Goal: Information Seeking & Learning: Learn about a topic

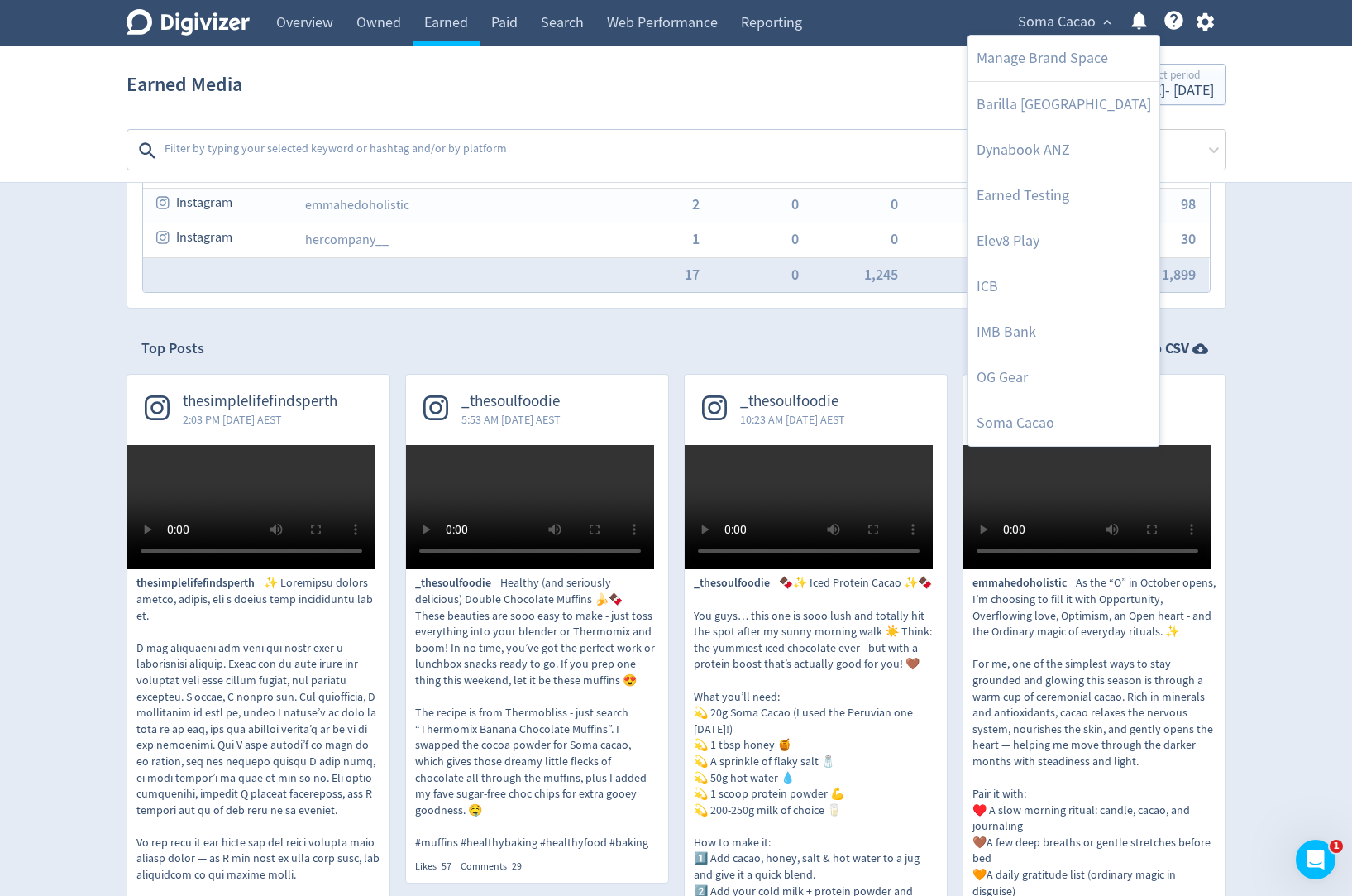
scroll to position [330, 0]
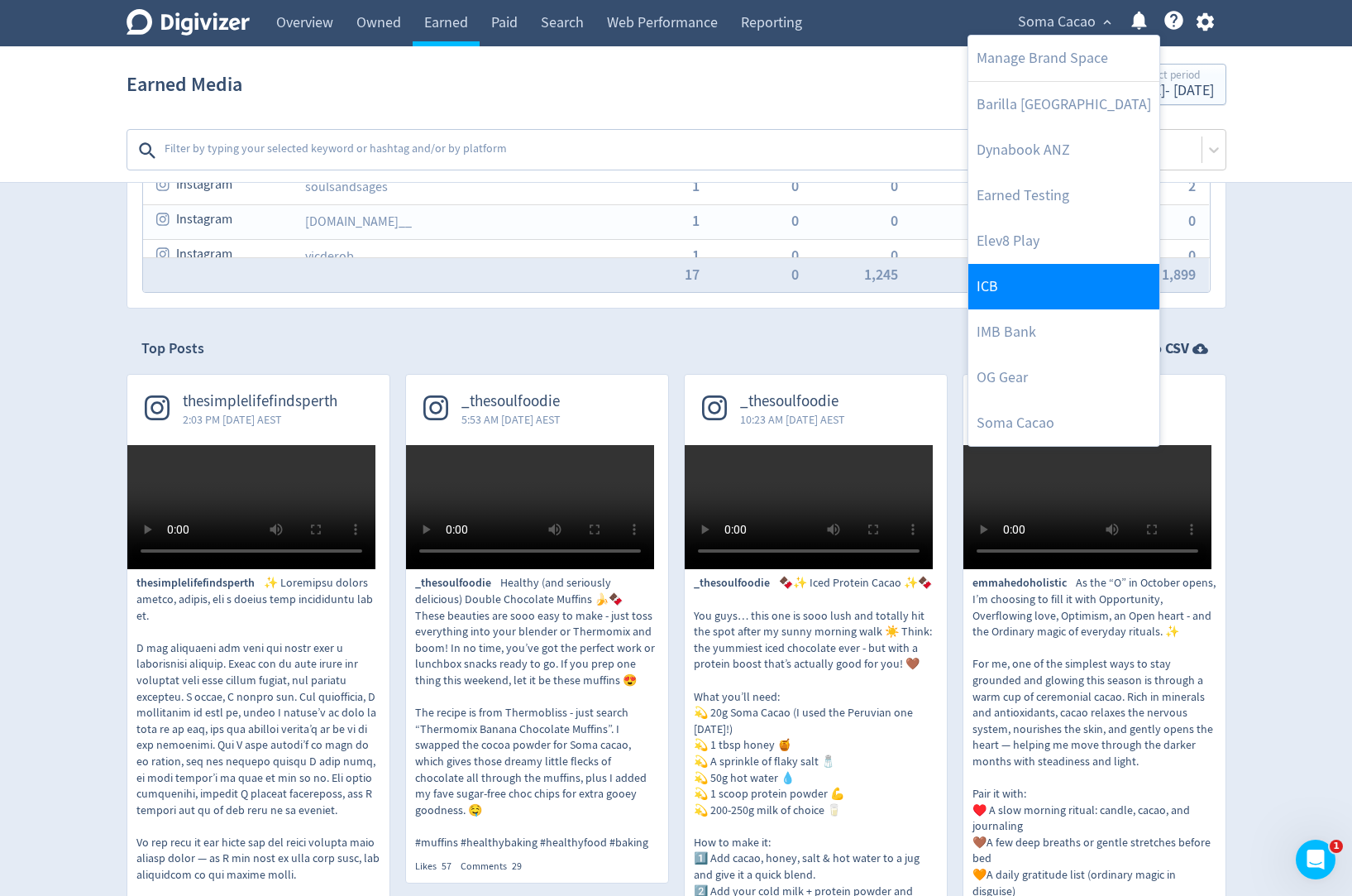
click at [985, 289] on link "ICB" at bounding box center [1064, 286] width 191 height 45
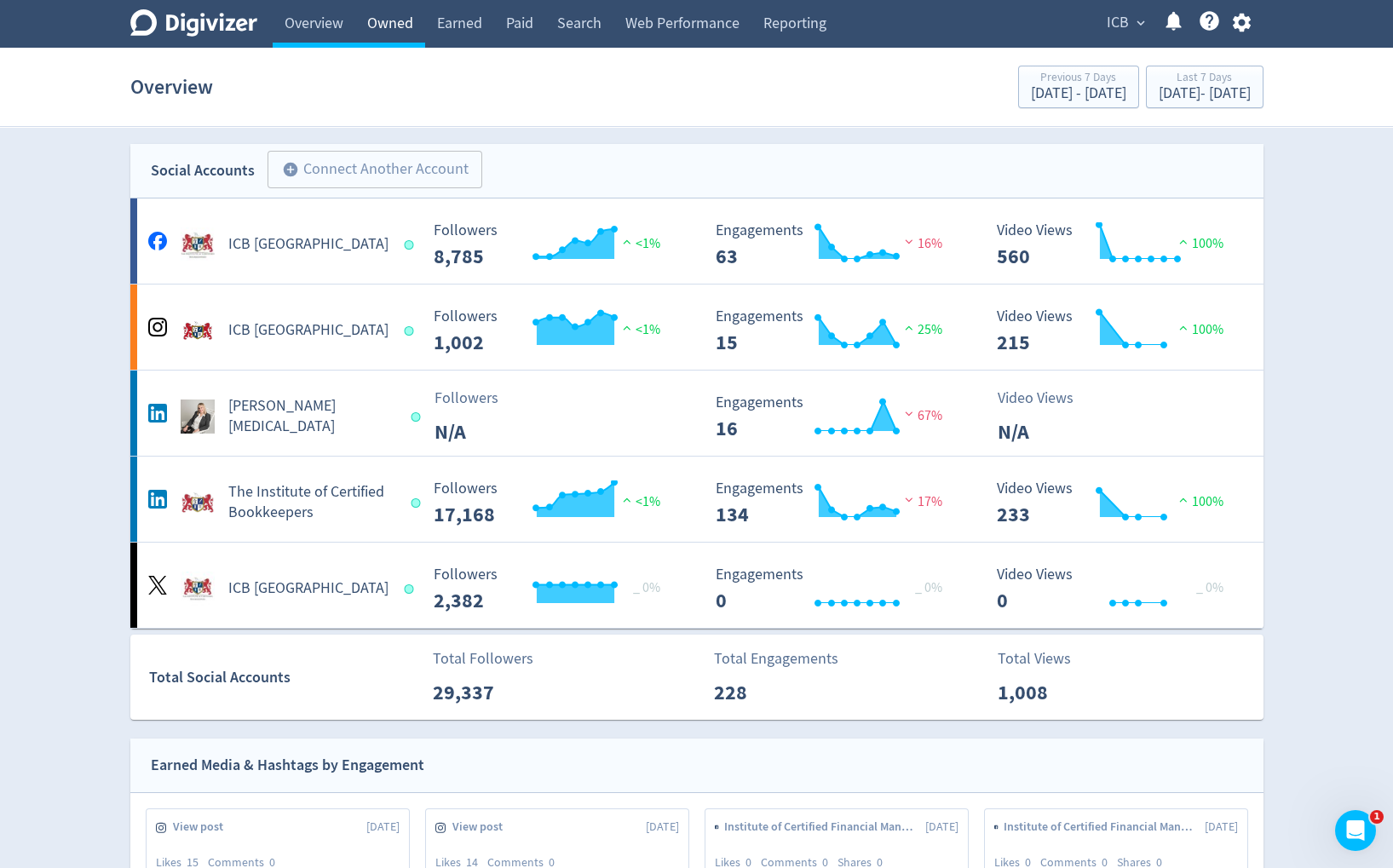
click at [397, 17] on link "Owned" at bounding box center [390, 24] width 70 height 48
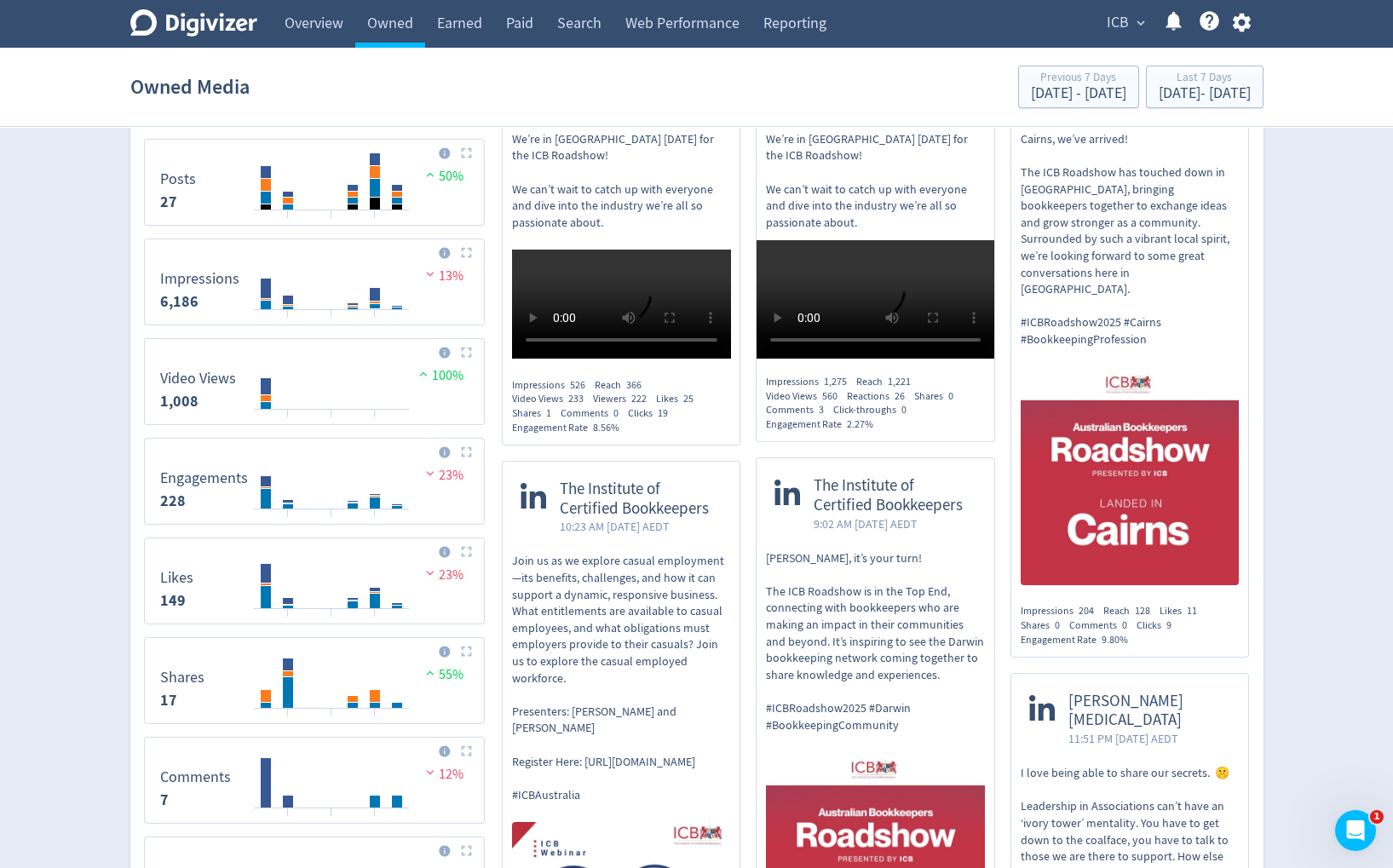
scroll to position [521, 0]
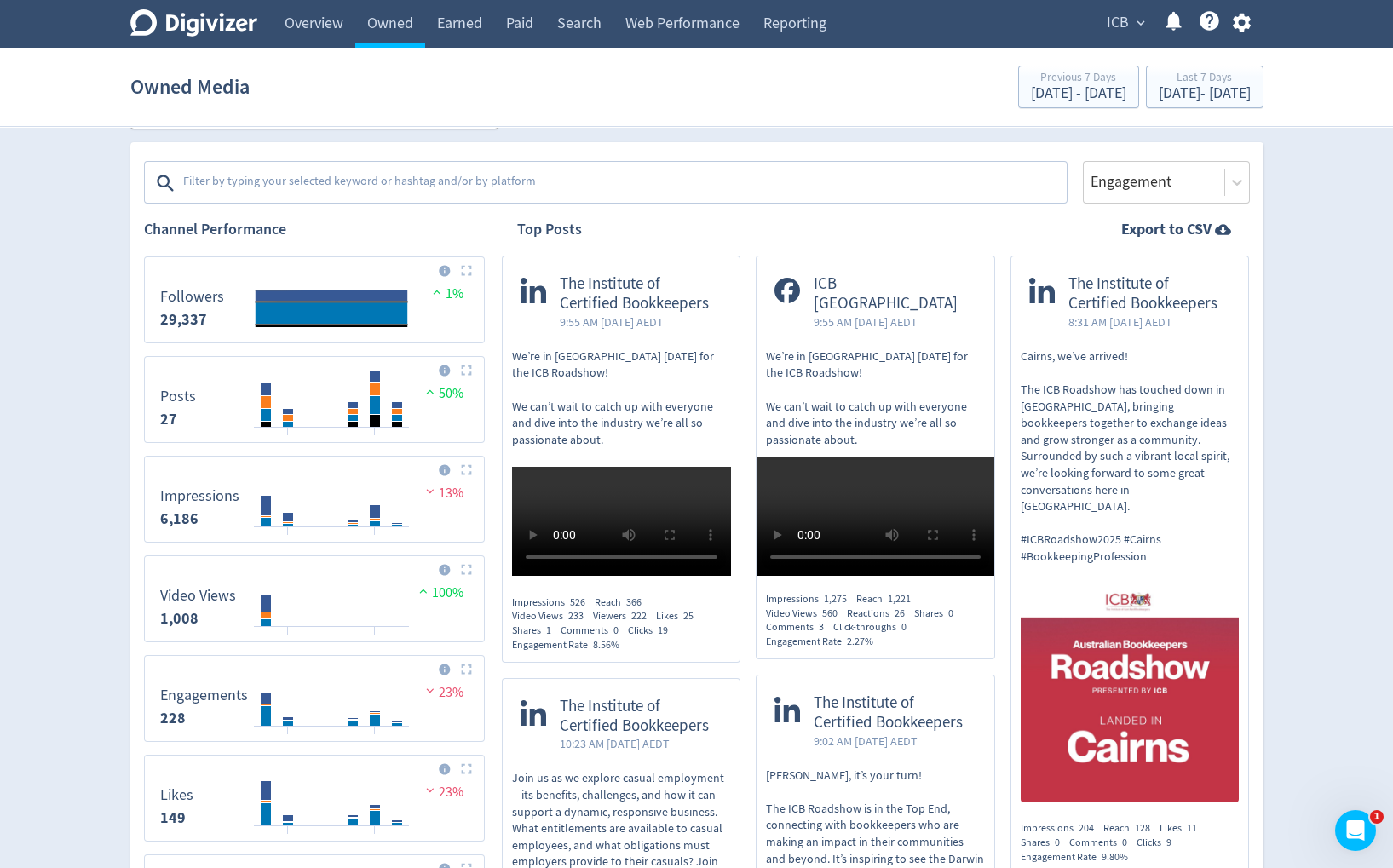
drag, startPoint x: 217, startPoint y: 316, endPoint x: 150, endPoint y: 316, distance: 67.0
click at [150, 316] on div "Created with Highcharts 10.3.3 Followers 29,337 1%" at bounding box center [314, 300] width 340 height 87
click at [1201, 95] on div "[DATE] - [DATE]" at bounding box center [1205, 94] width 92 height 16
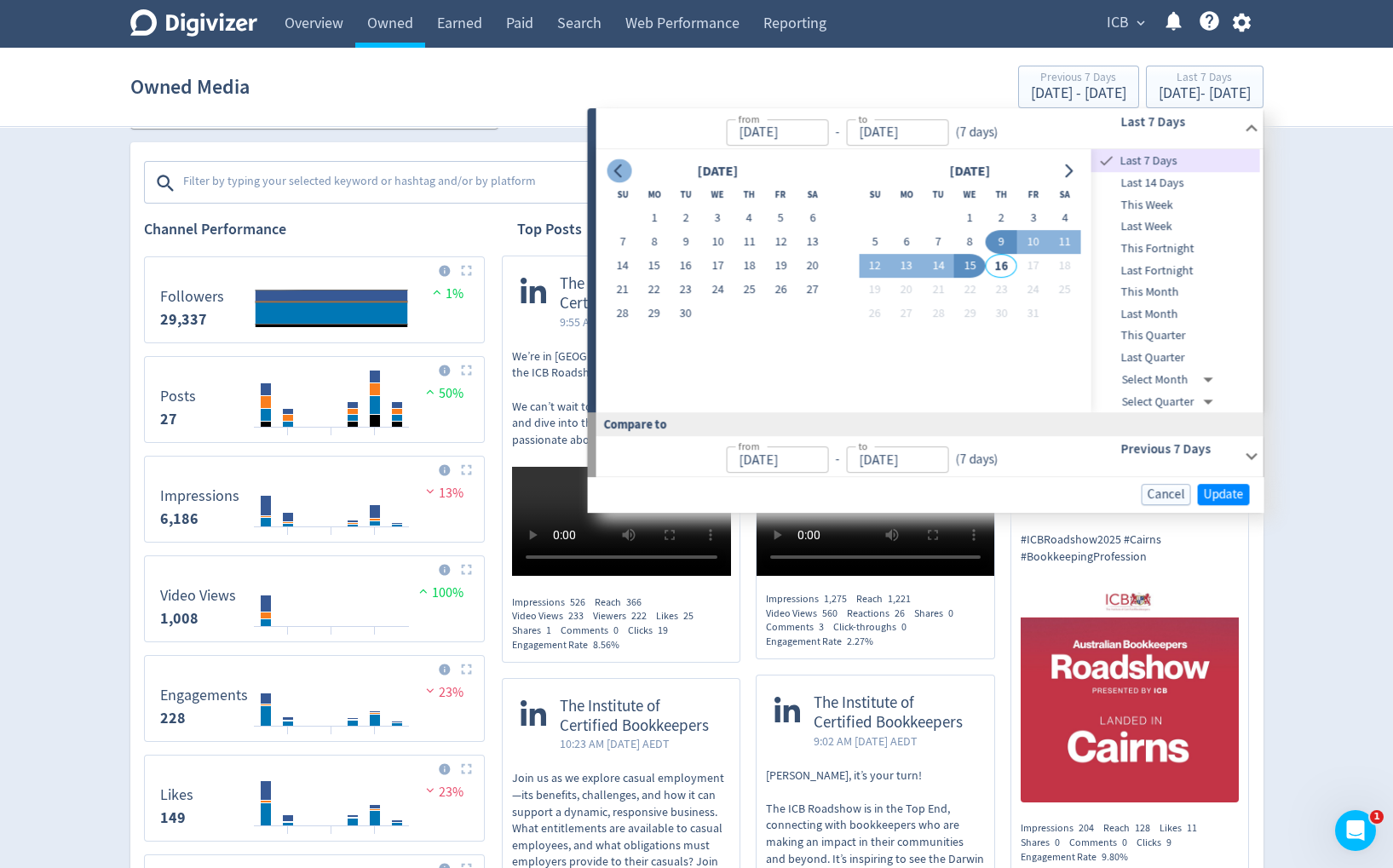
click at [610, 167] on button "Go to previous month" at bounding box center [618, 172] width 25 height 24
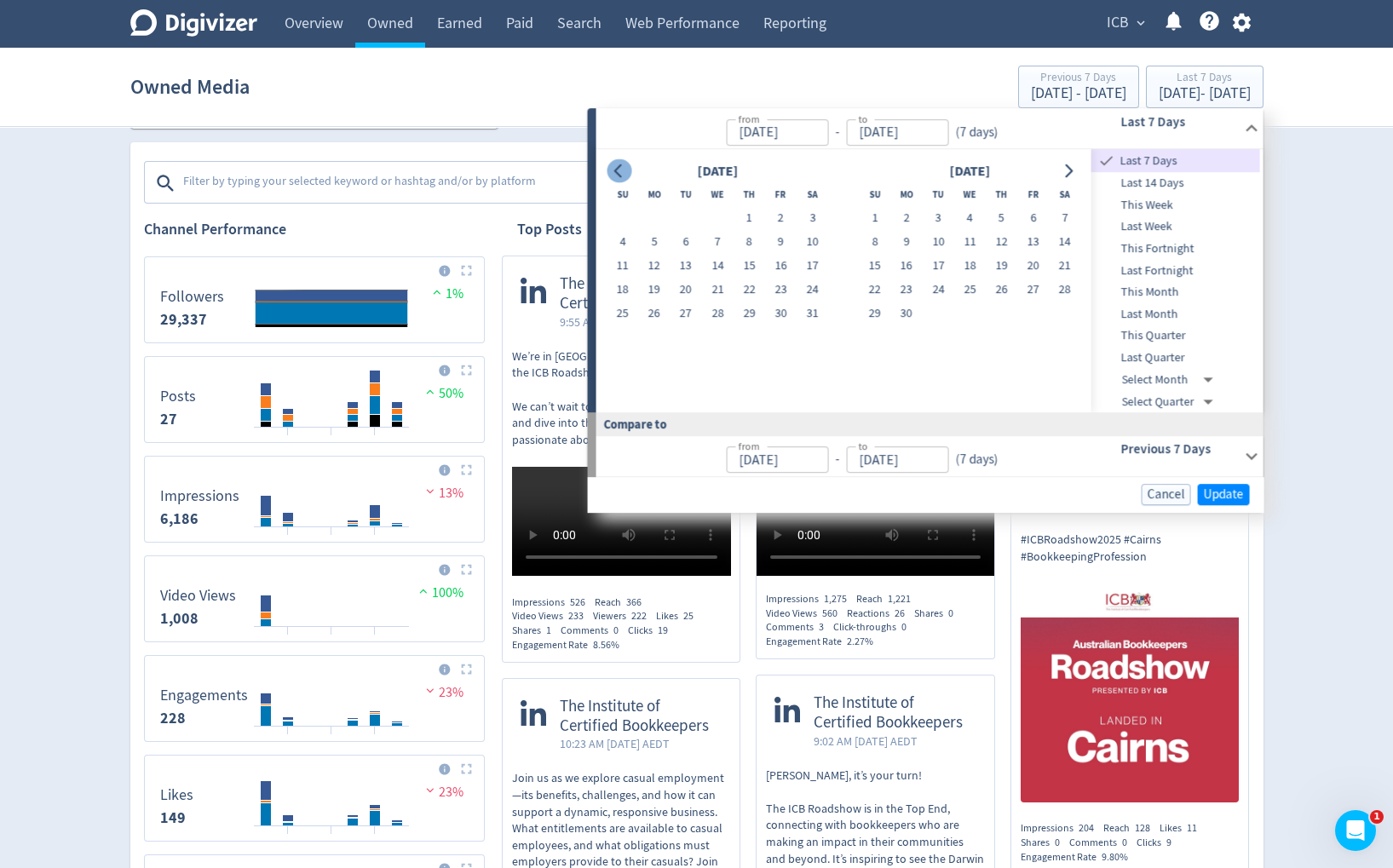
click at [610, 167] on button "Go to previous month" at bounding box center [618, 172] width 25 height 24
click at [711, 216] on button "1" at bounding box center [718, 219] width 31 height 24
type input "[DATE]"
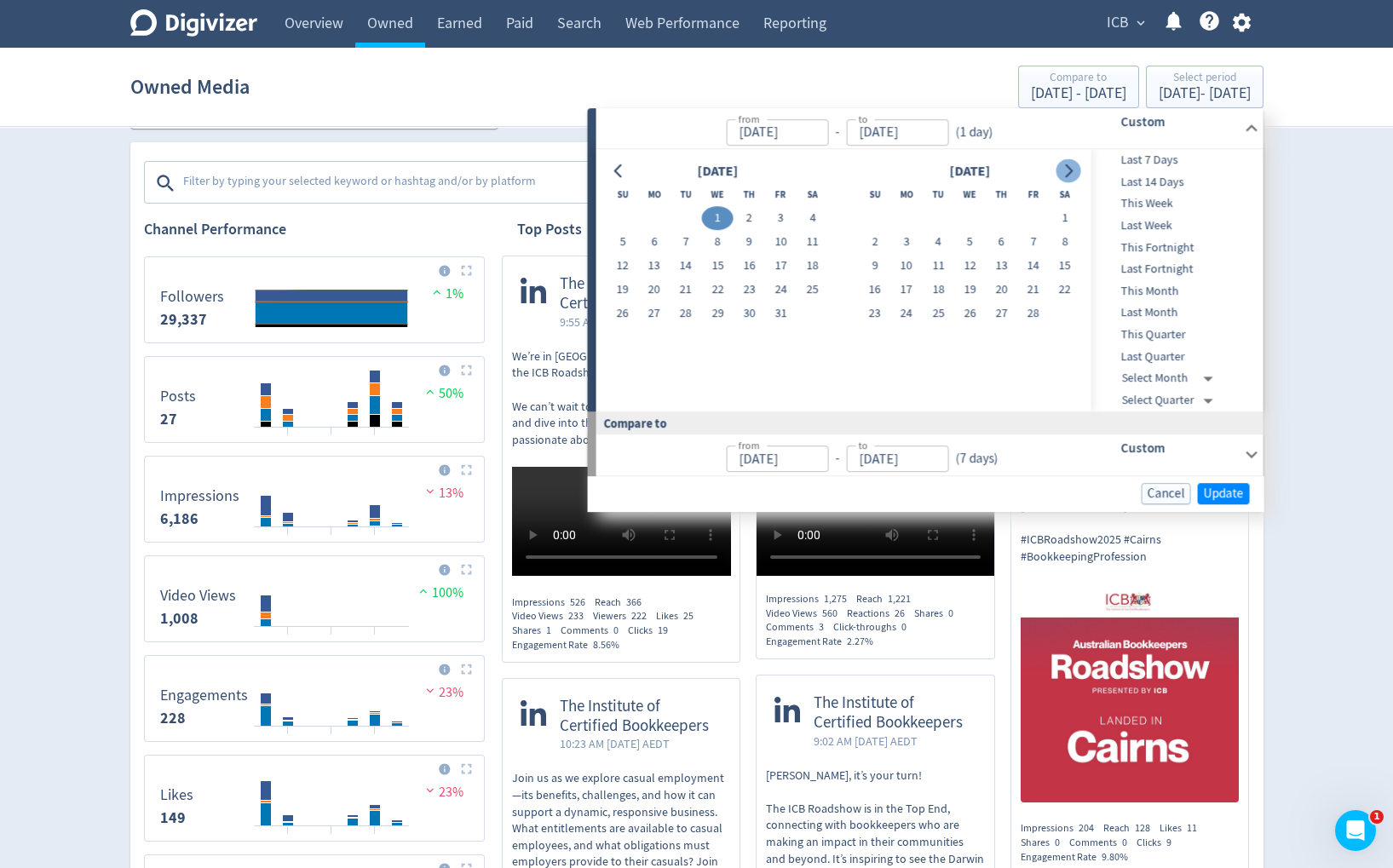
click at [1070, 161] on button "Go to next month" at bounding box center [1068, 172] width 25 height 24
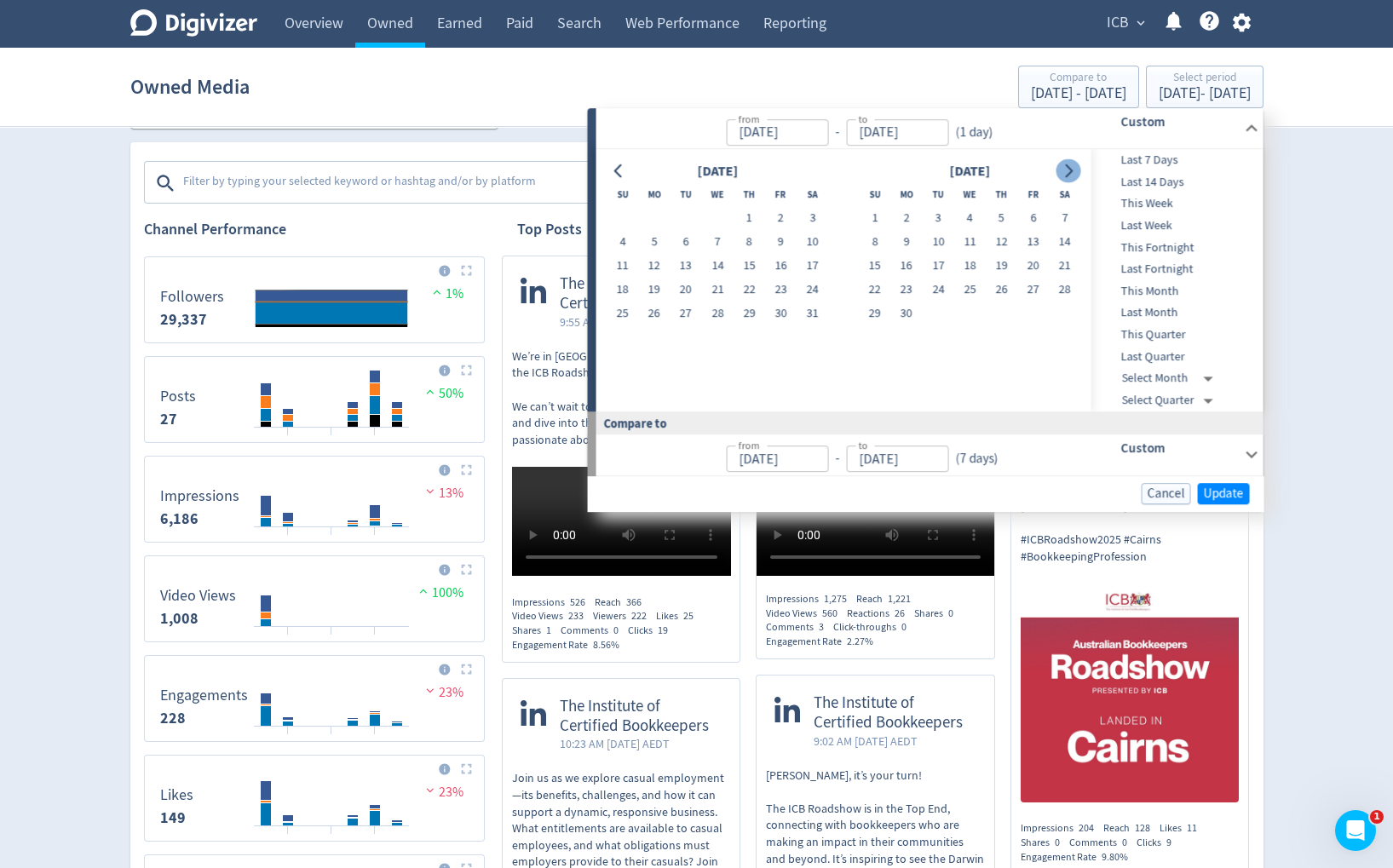
click at [1070, 161] on button "Go to next month" at bounding box center [1068, 172] width 25 height 24
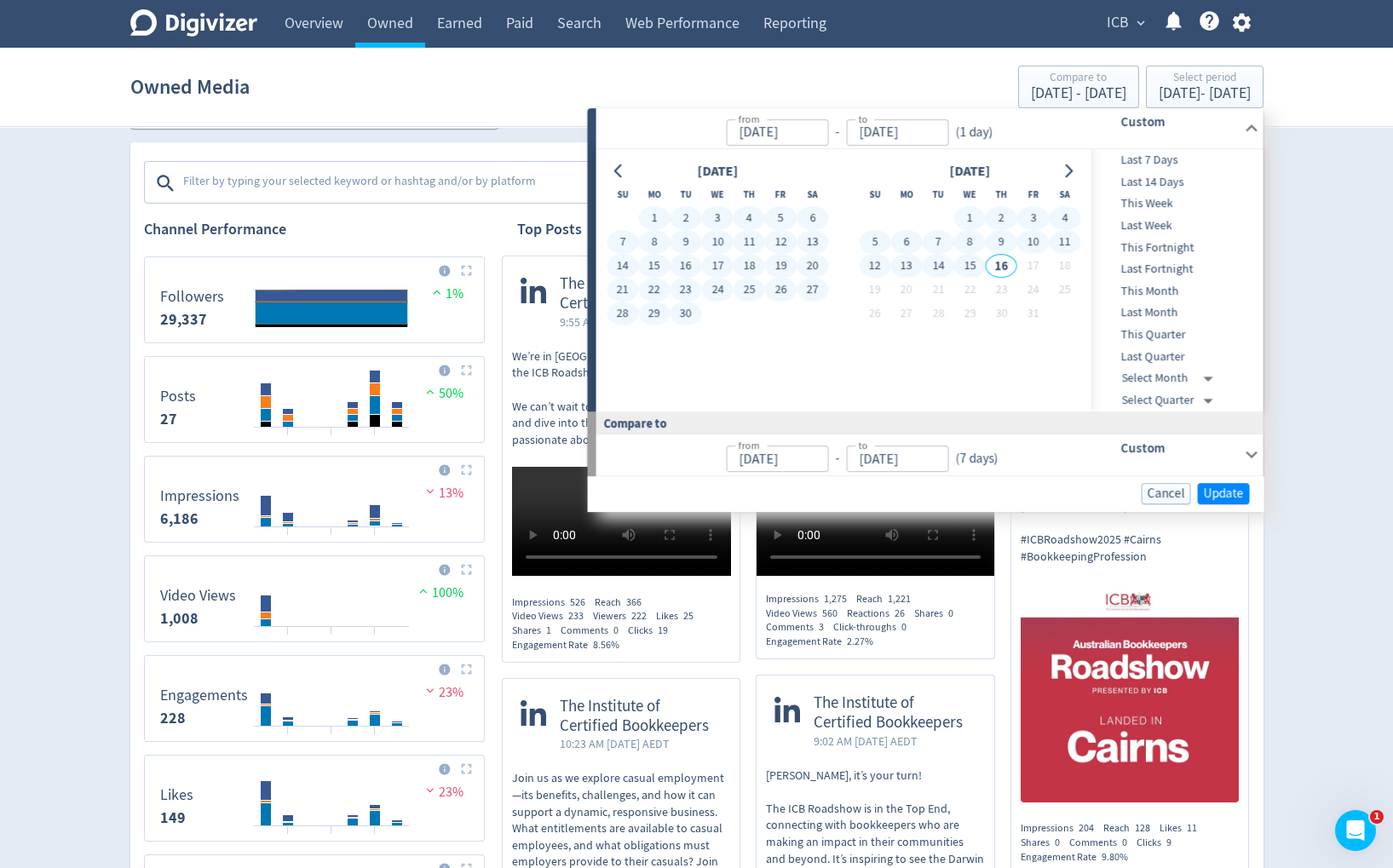
click at [976, 266] on button "15" at bounding box center [970, 267] width 31 height 24
type input "[DATE]"
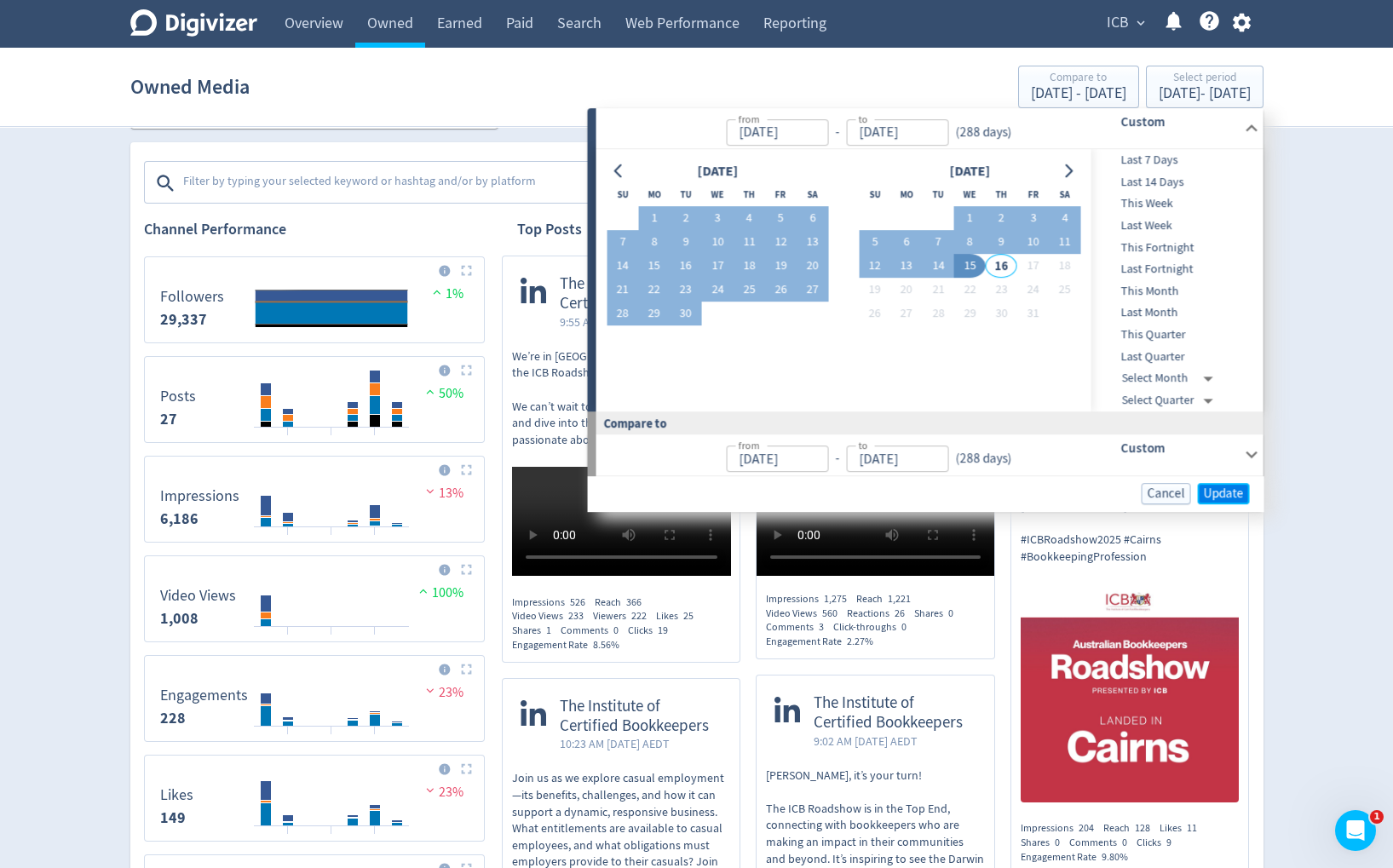
click at [1225, 484] on button "Update" at bounding box center [1224, 494] width 52 height 21
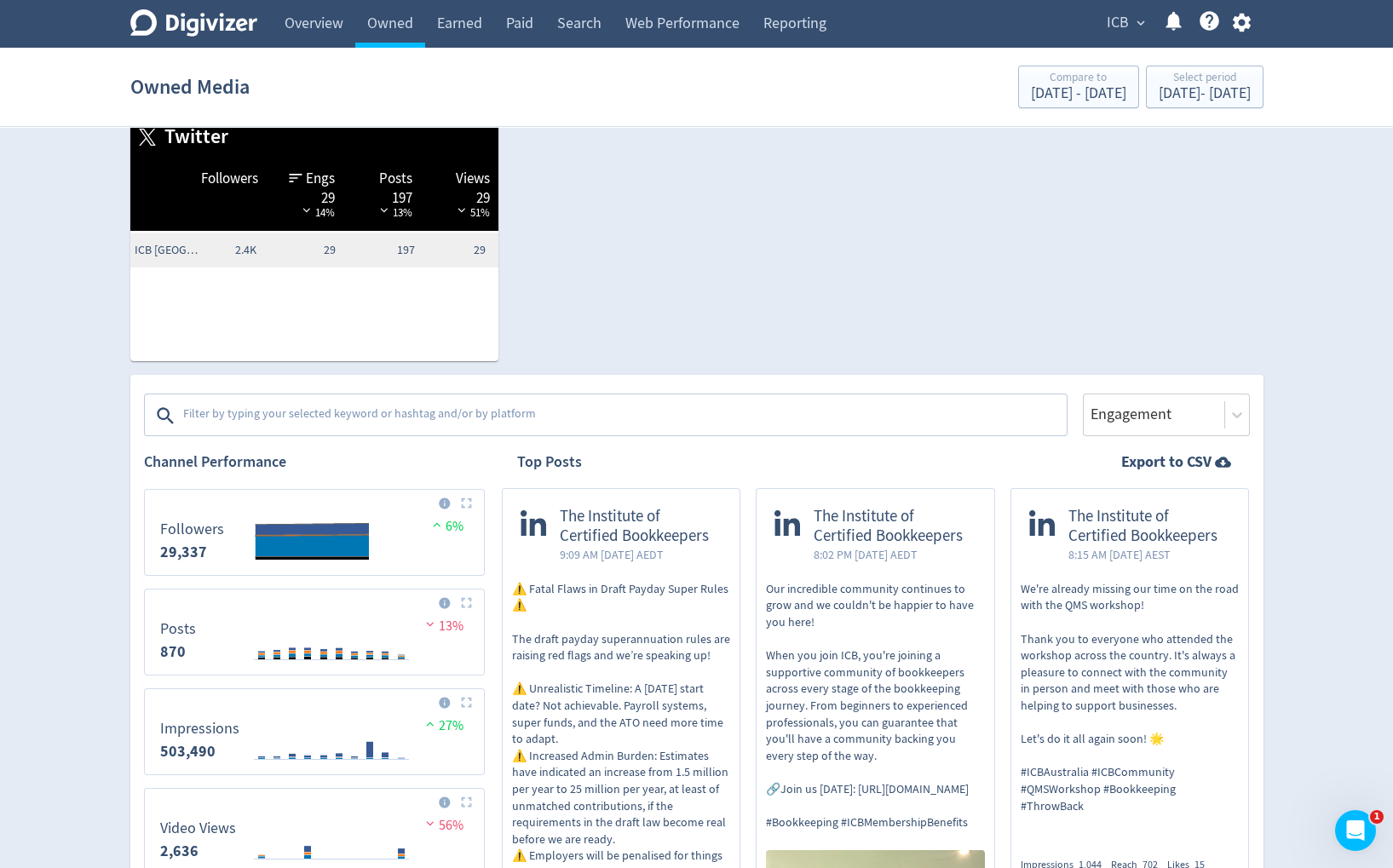
scroll to position [292, 0]
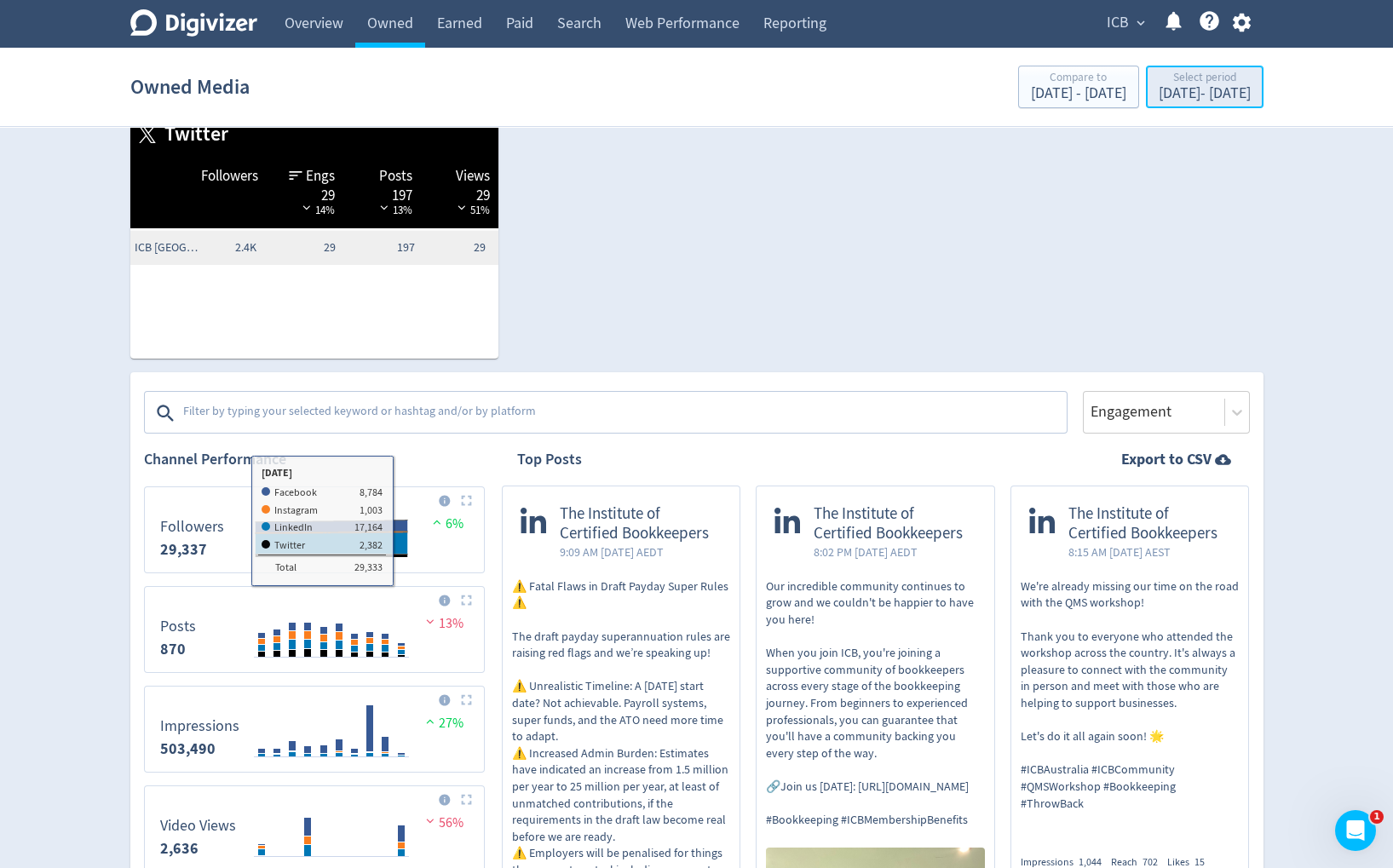
click at [1186, 90] on div "[DATE] - [DATE]" at bounding box center [1205, 94] width 92 height 16
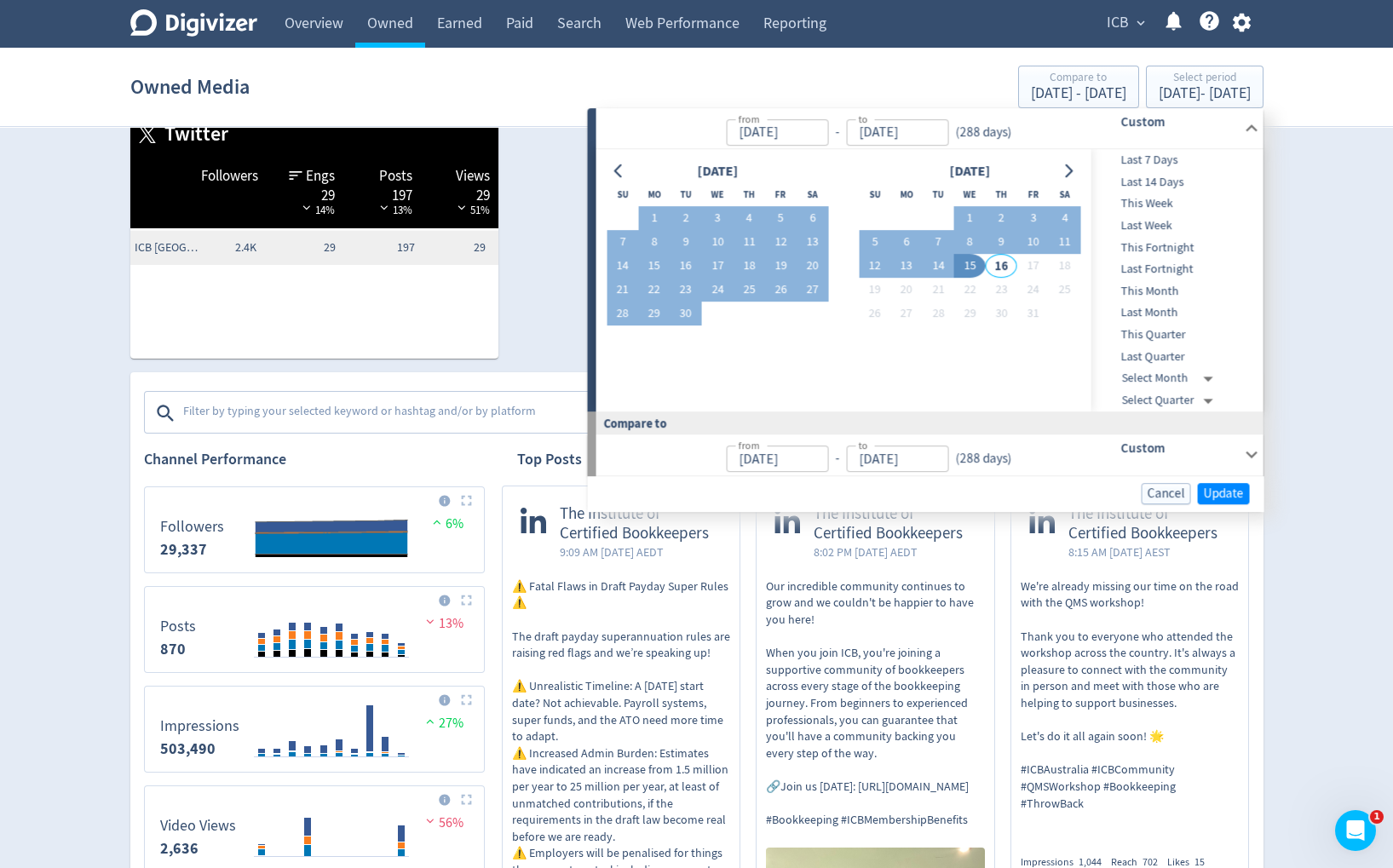
click at [1157, 158] on span "Last 7 Days" at bounding box center [1176, 160] width 169 height 18
type input "[DATE]"
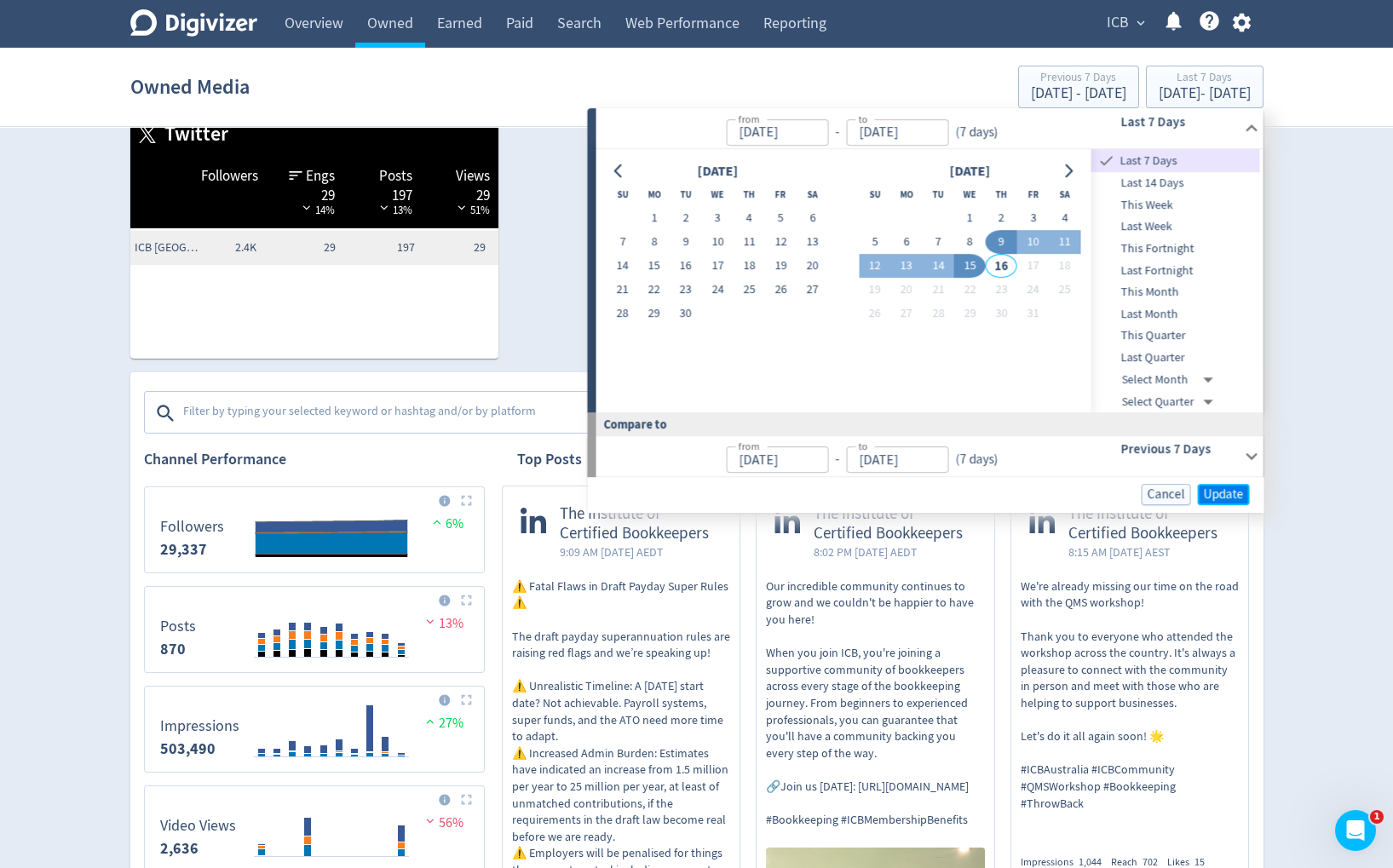
click at [1231, 496] on span "Update" at bounding box center [1224, 495] width 40 height 13
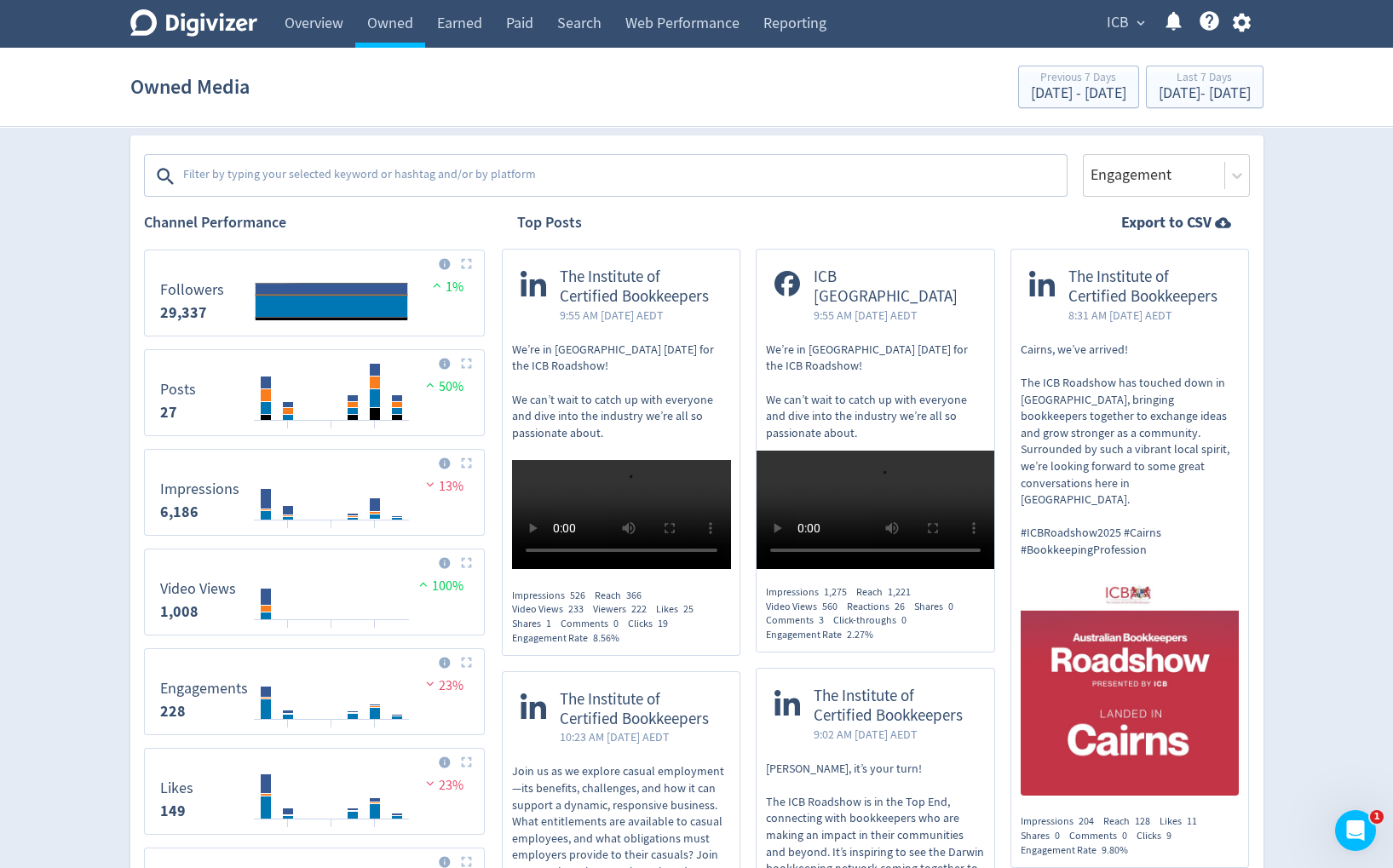
scroll to position [536, 0]
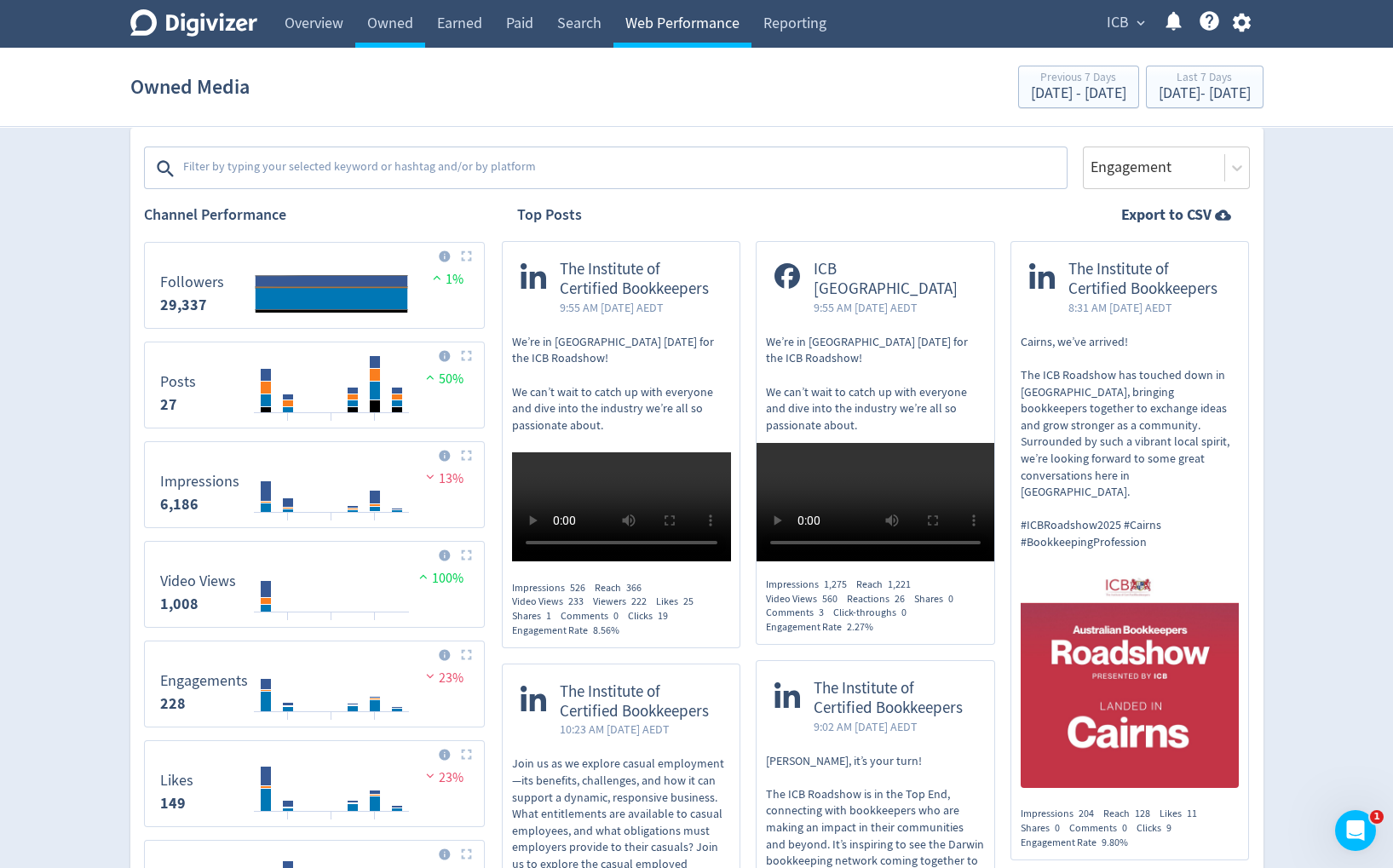
click at [672, 16] on link "Web Performance" at bounding box center [683, 24] width 138 height 48
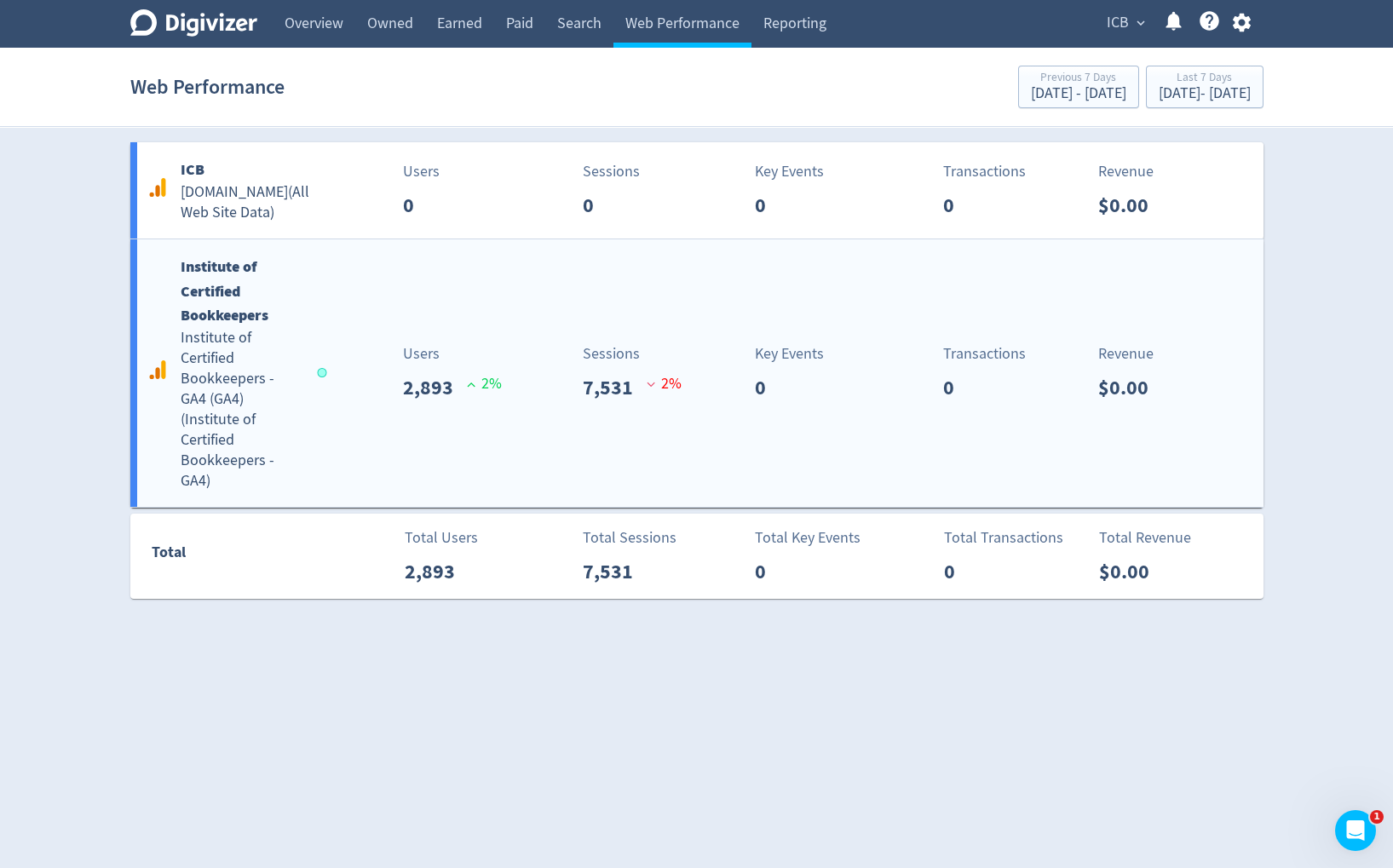
click at [544, 394] on div "Institute of Certified Bookkeepers Institute of Certified Bookkeepers - GA4 (GA…" at bounding box center [696, 373] width 1133 height 268
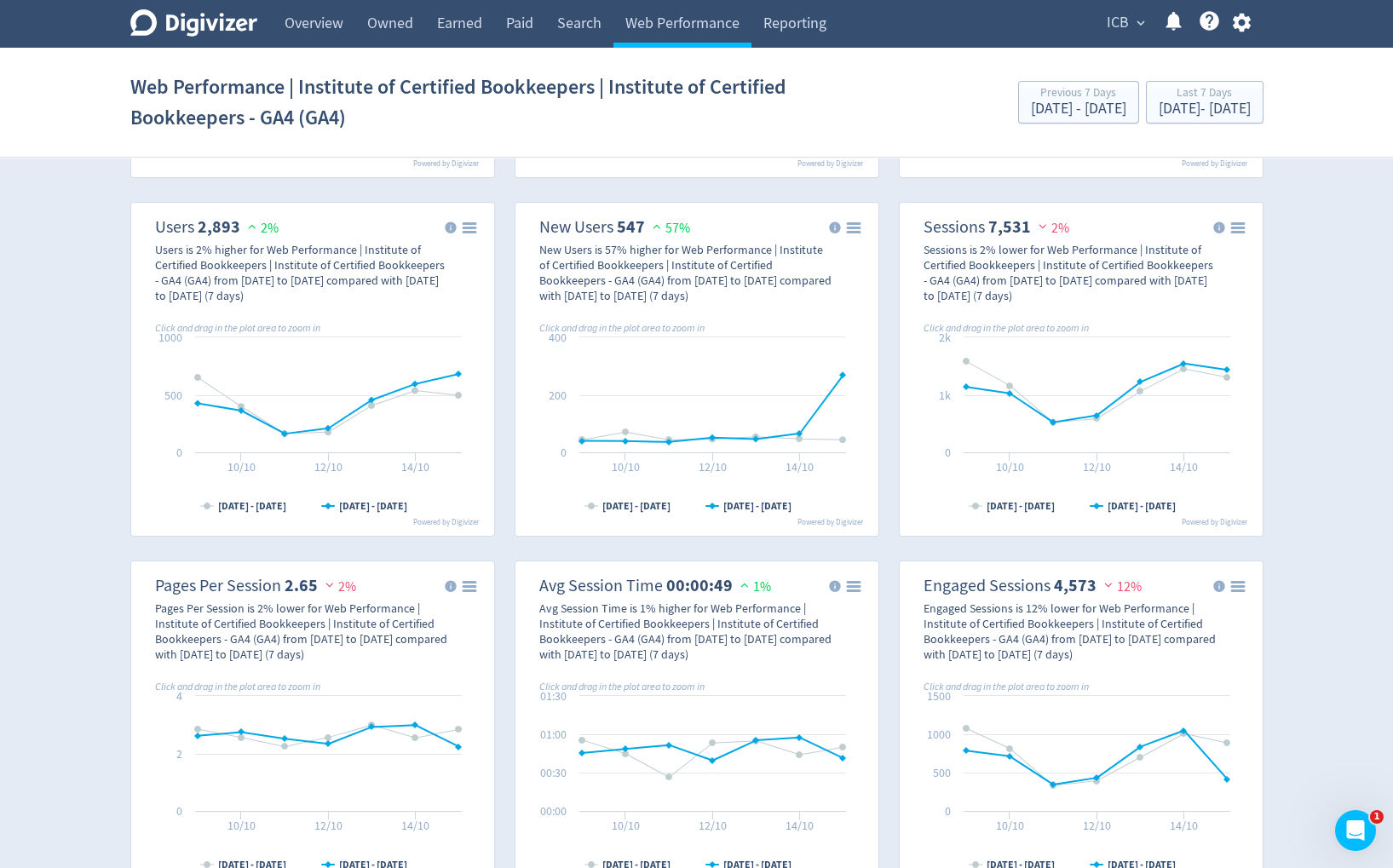
scroll to position [355, 0]
click at [769, 217] on rect "\a New Users\a 547\a 57%\a" at bounding box center [696, 371] width 350 height 319
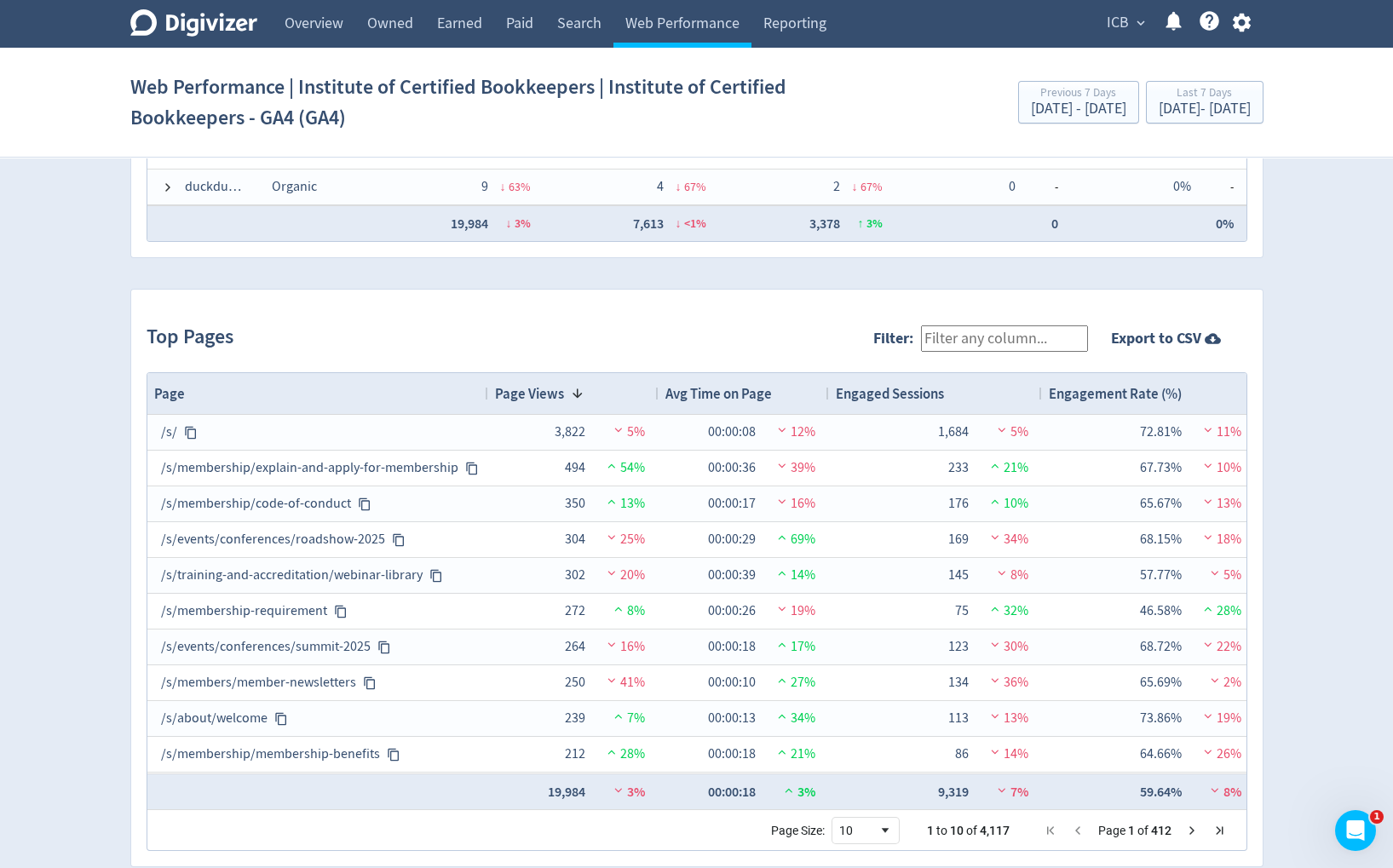
scroll to position [1612, 0]
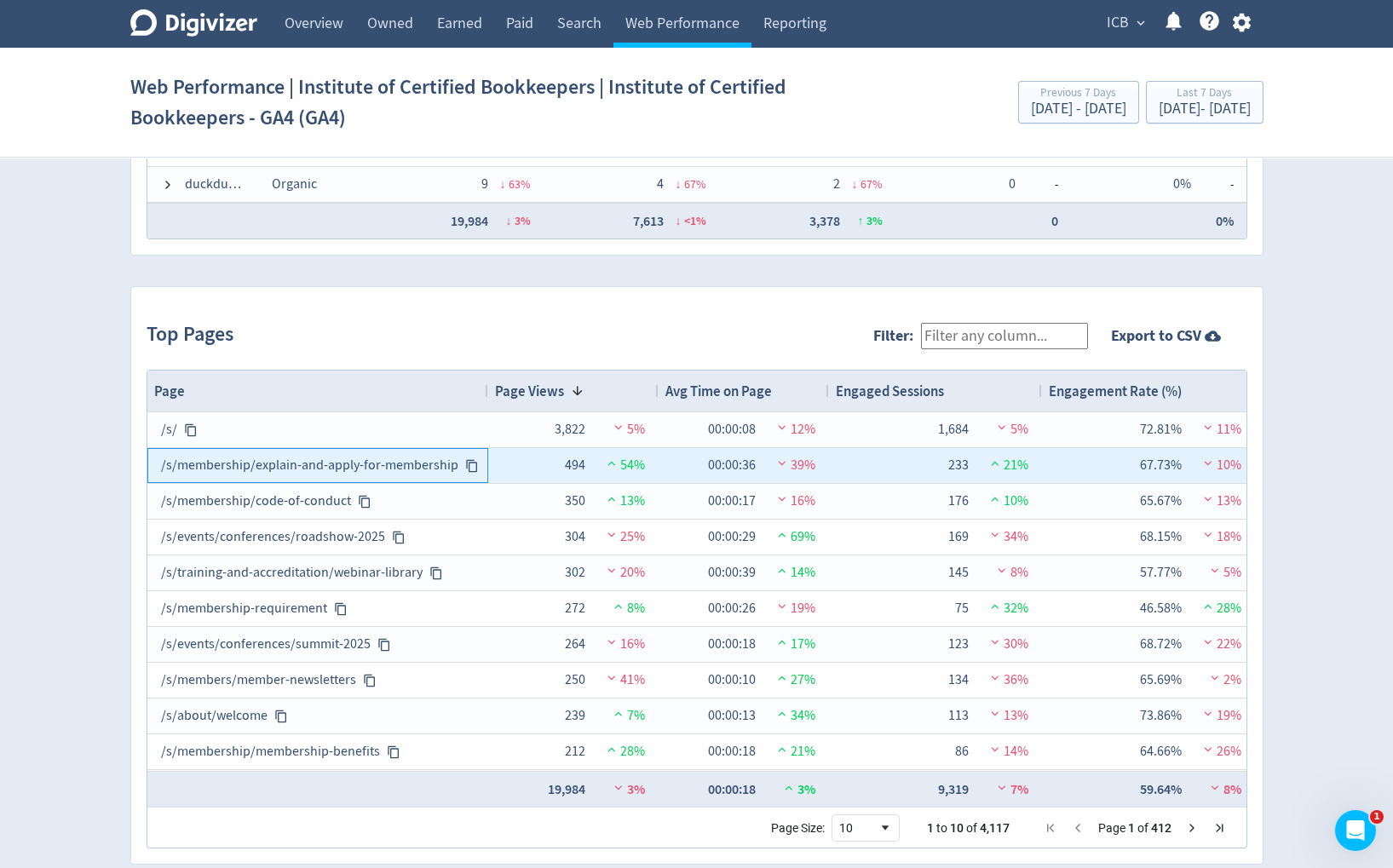
click at [466, 463] on icon at bounding box center [472, 466] width 14 height 14
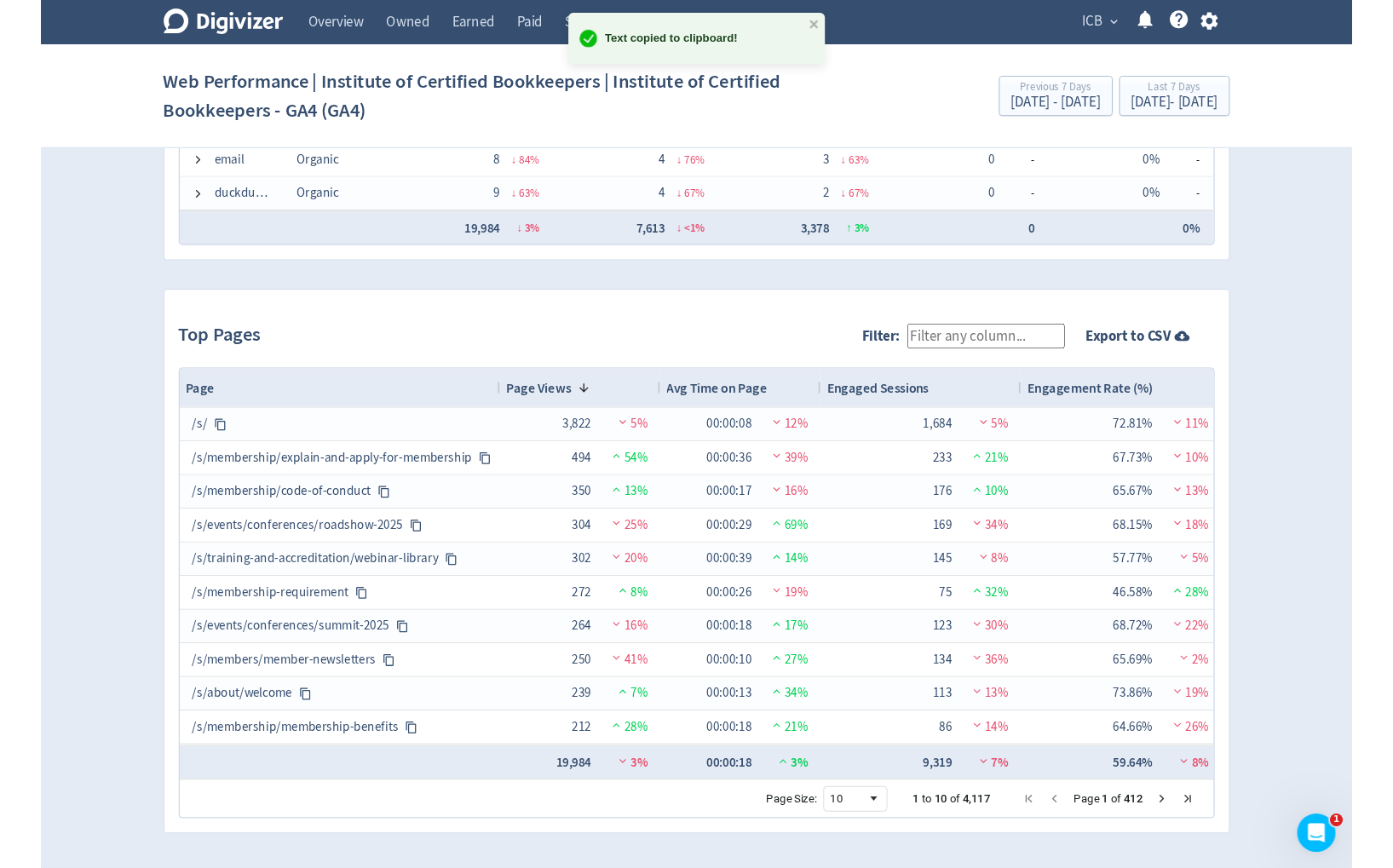
scroll to position [1585, 0]
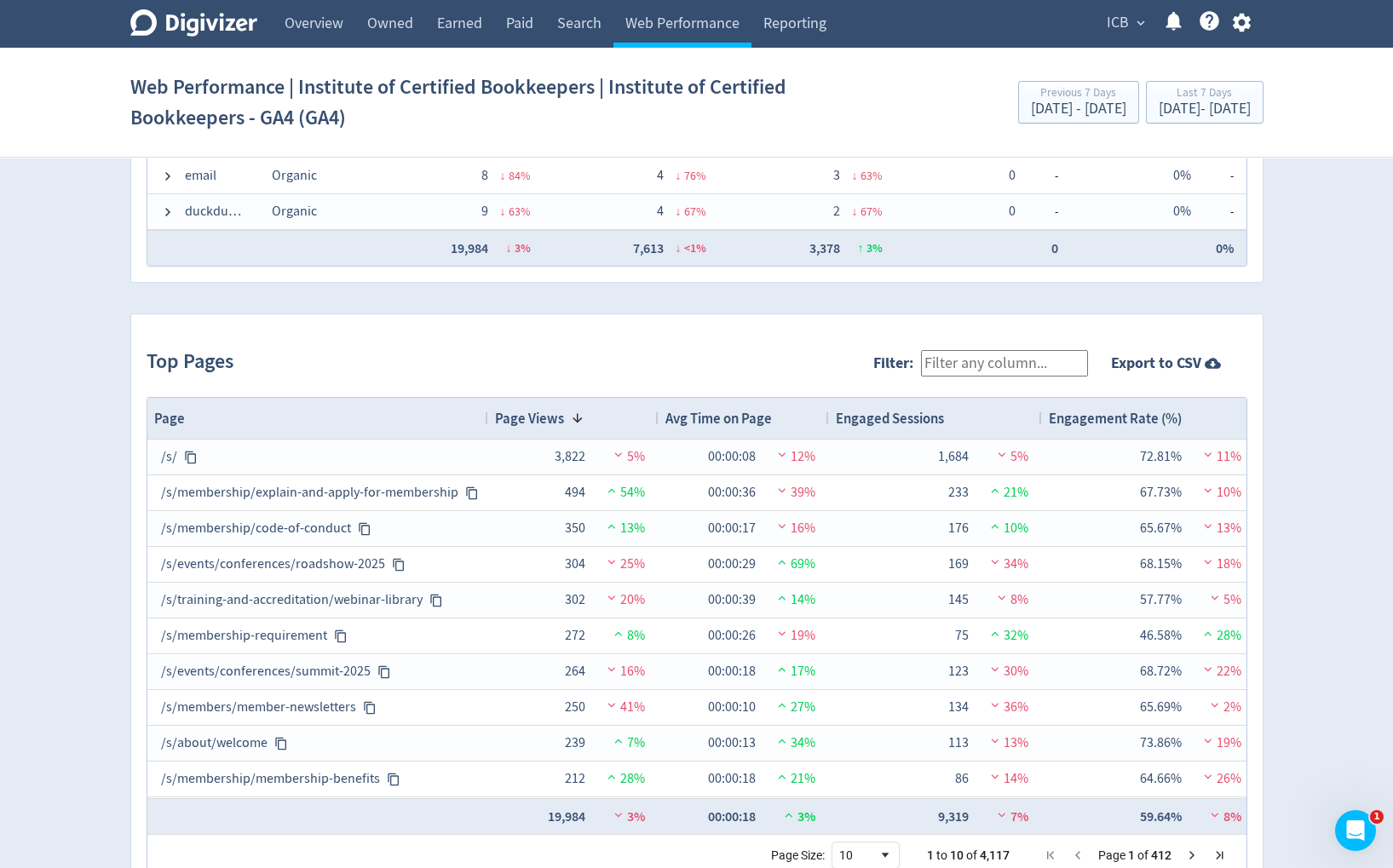
click at [818, 27] on div "Text copied to clipboard!" at bounding box center [696, 49] width 273 height 70
click at [523, 18] on link "Paid" at bounding box center [520, 24] width 51 height 48
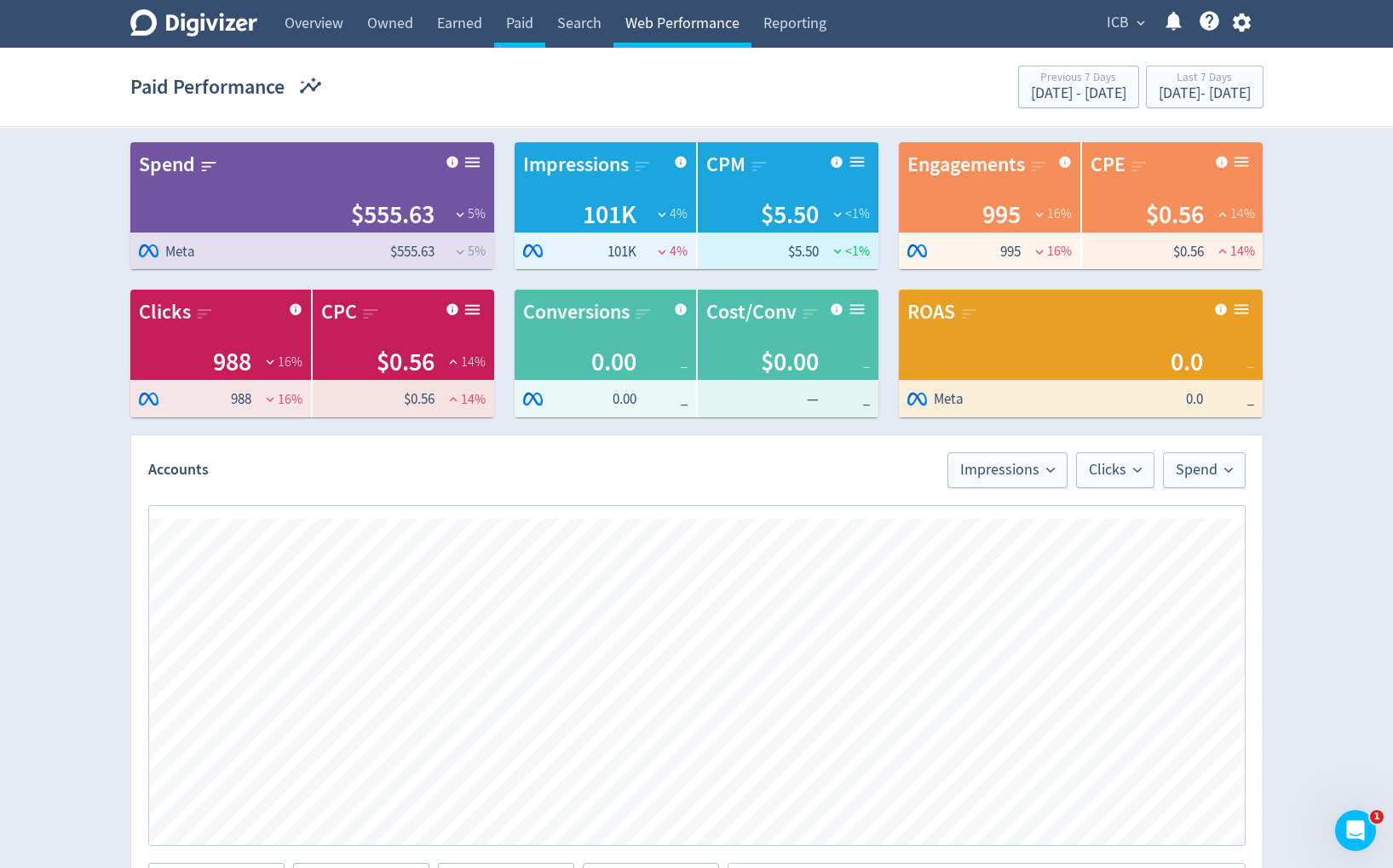
click at [647, 18] on link "Web Performance" at bounding box center [683, 24] width 138 height 48
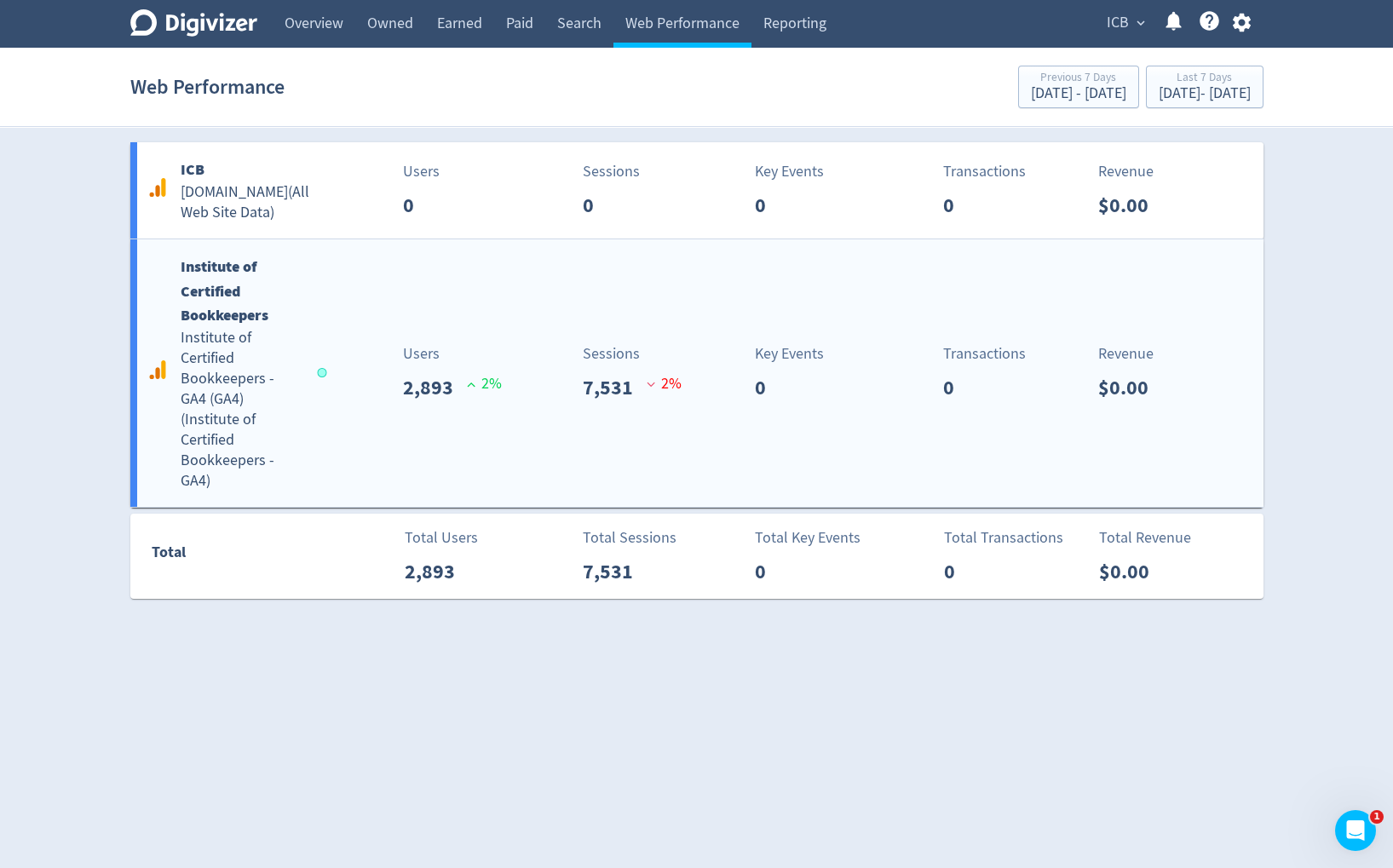
click at [298, 367] on h5 "Institute of Certified Bookkeepers - GA4 (GA4) ( Institute of Certified Bookkee…" at bounding box center [241, 410] width 121 height 163
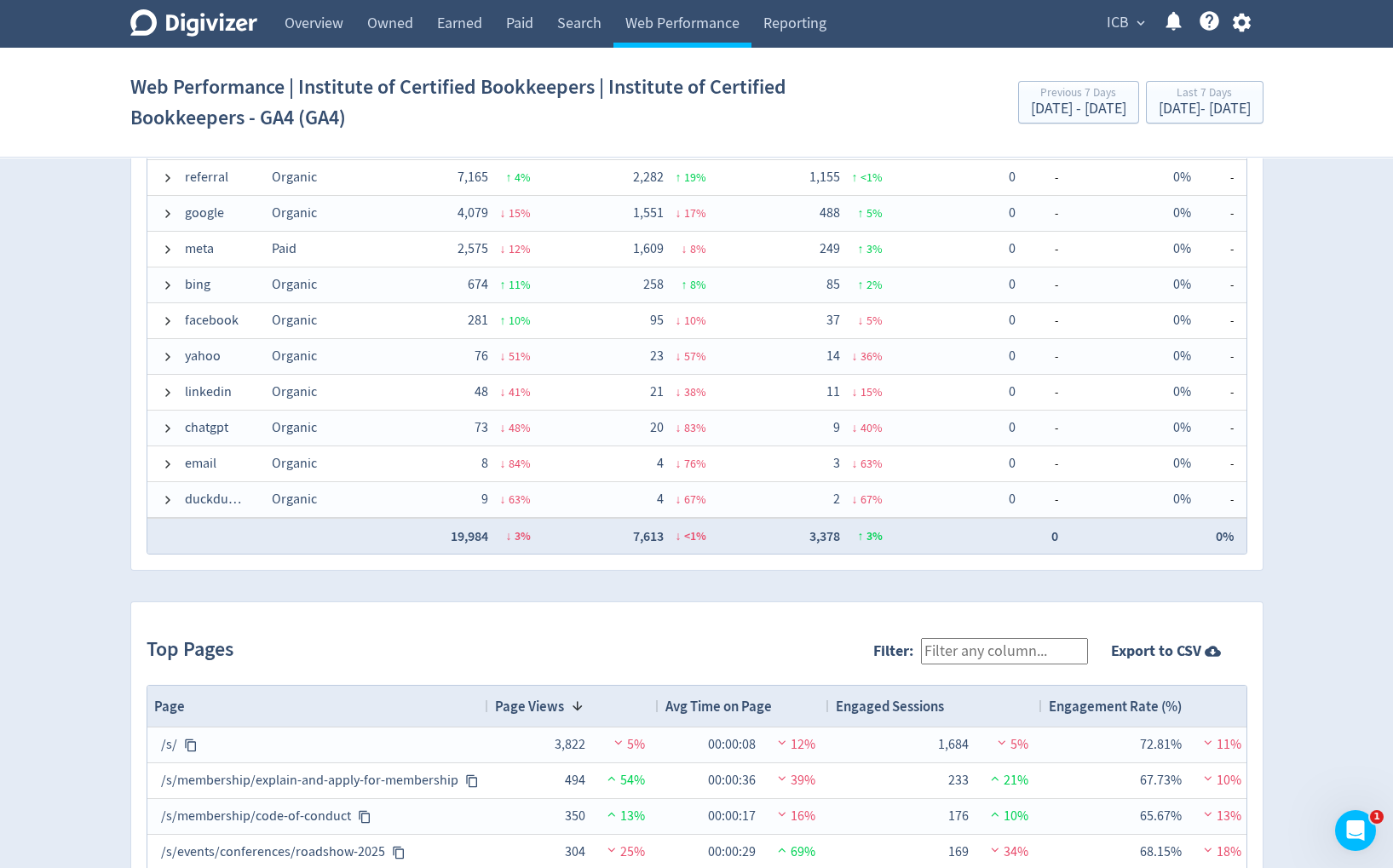
scroll to position [1298, 0]
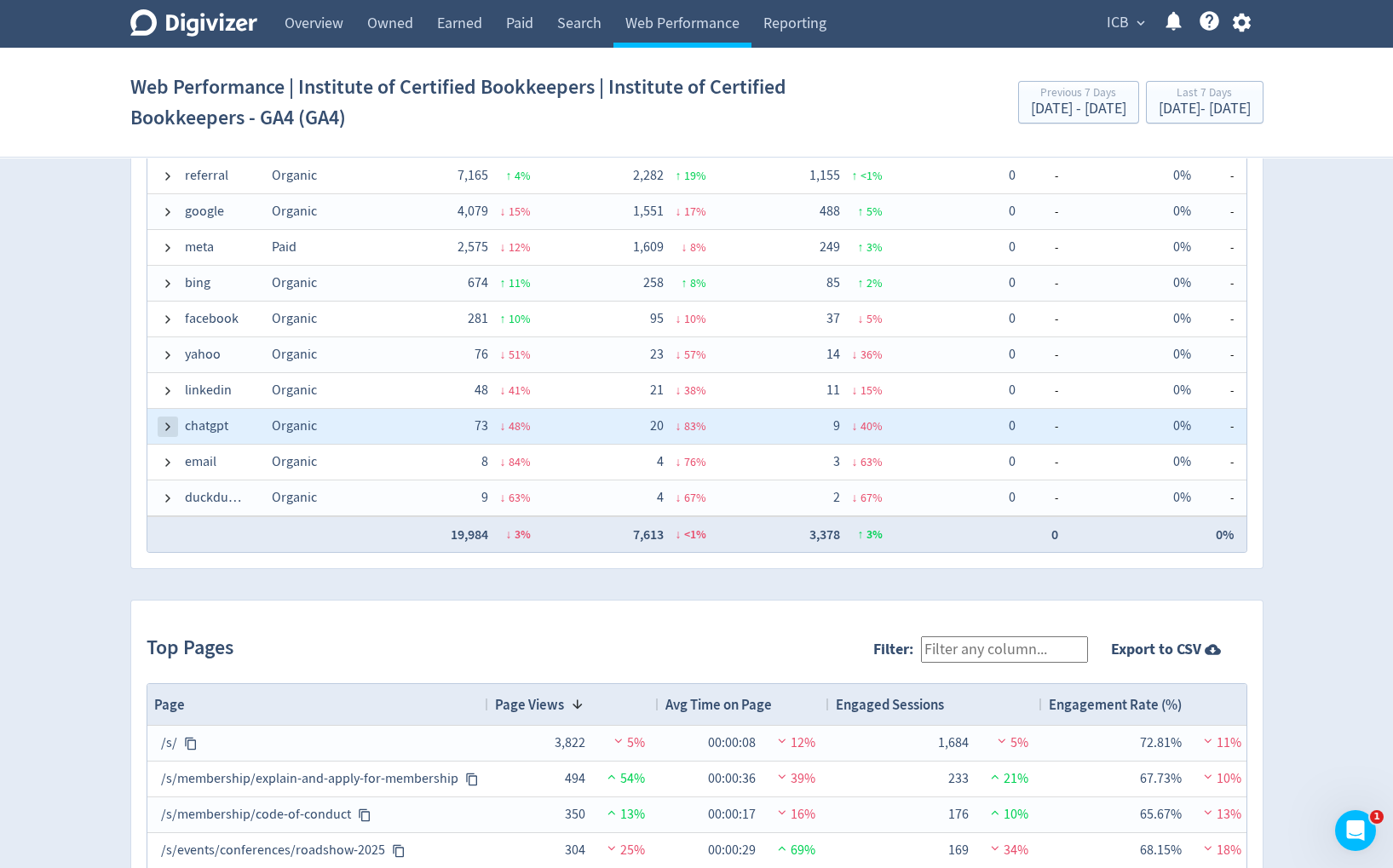
click at [171, 427] on span at bounding box center [168, 427] width 14 height 14
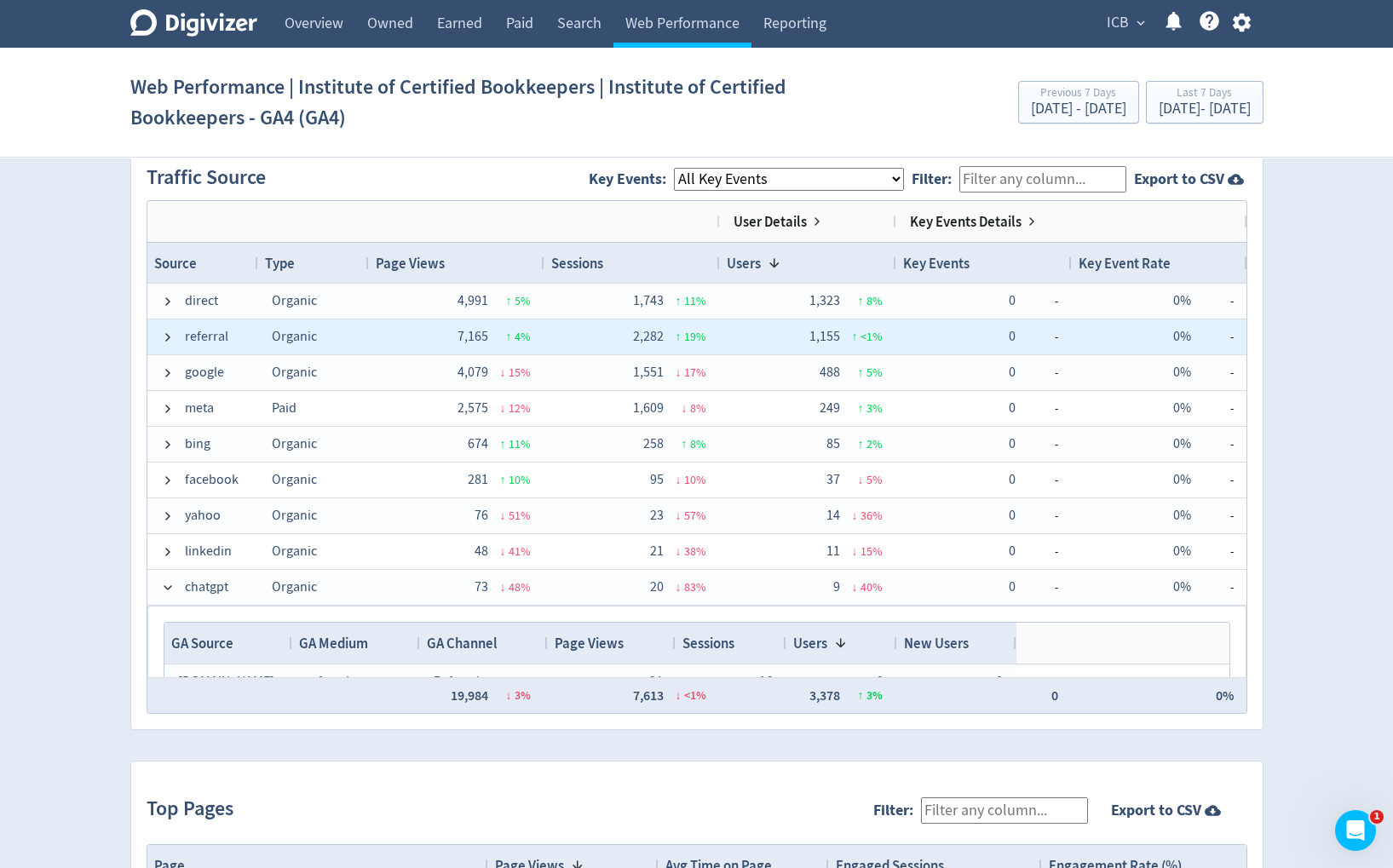
scroll to position [1124, 0]
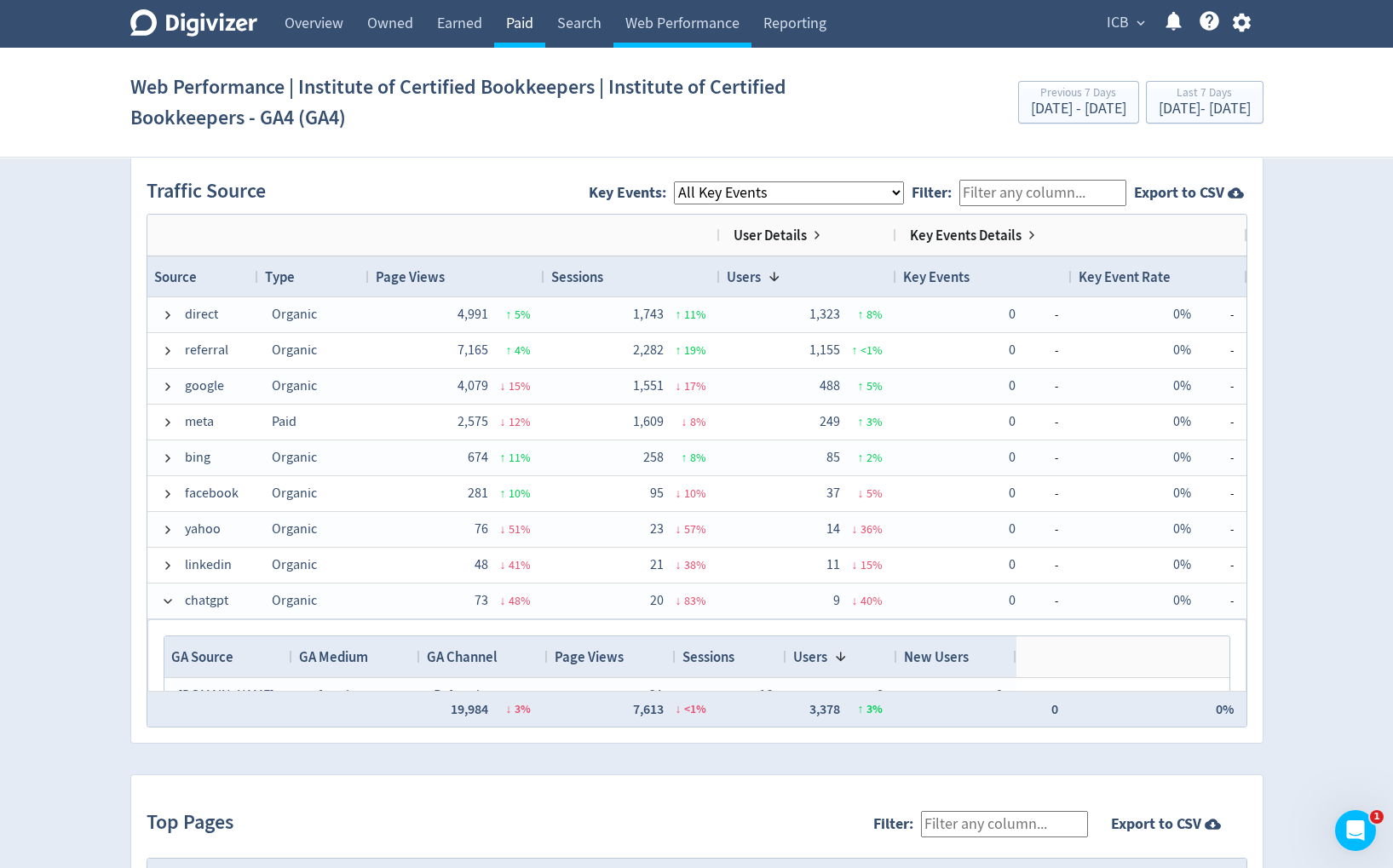
click at [526, 27] on link "Paid" at bounding box center [520, 24] width 51 height 48
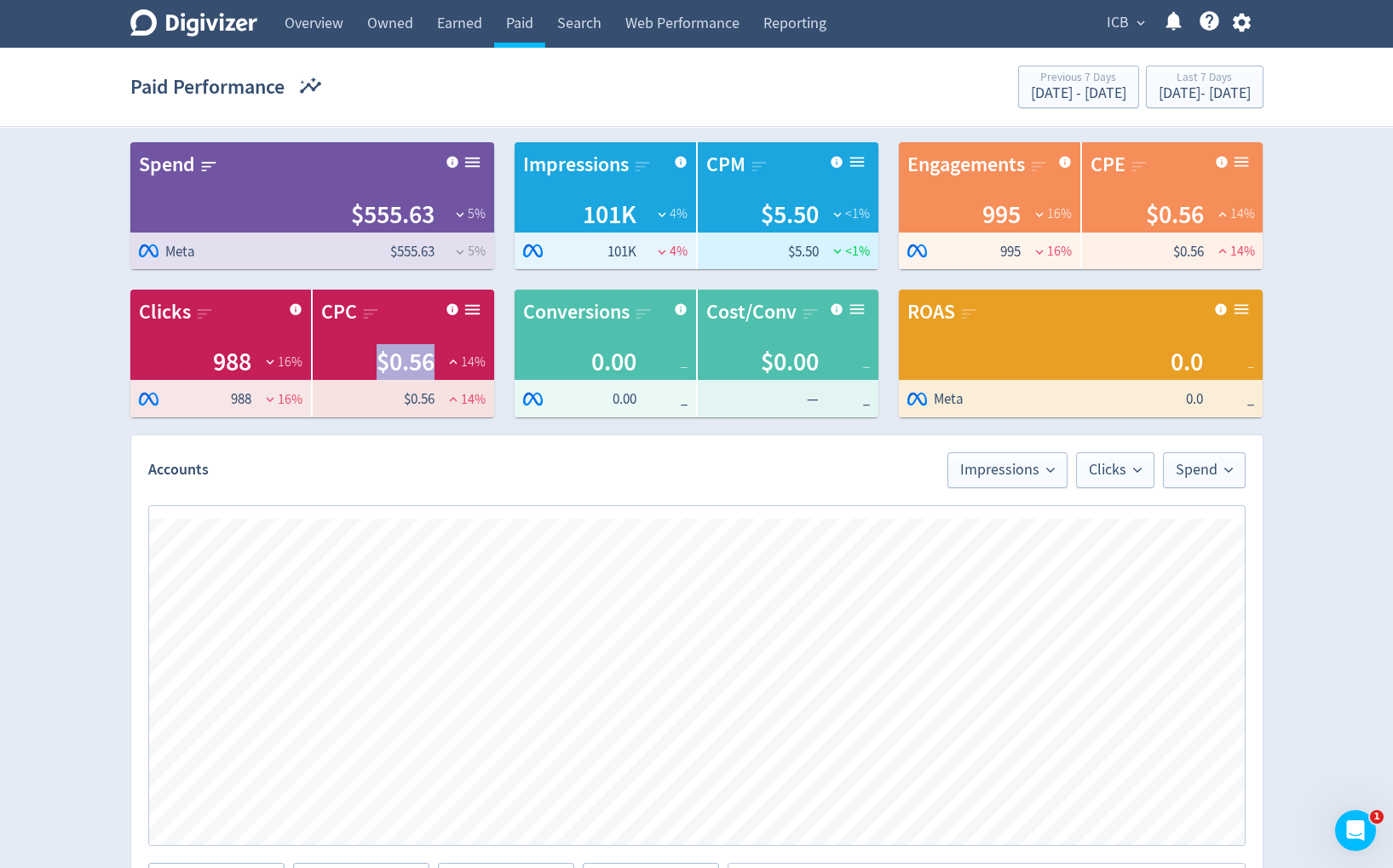
drag, startPoint x: 379, startPoint y: 374, endPoint x: 433, endPoint y: 375, distance: 54.0
click at [433, 375] on span "$0.56" at bounding box center [405, 362] width 58 height 36
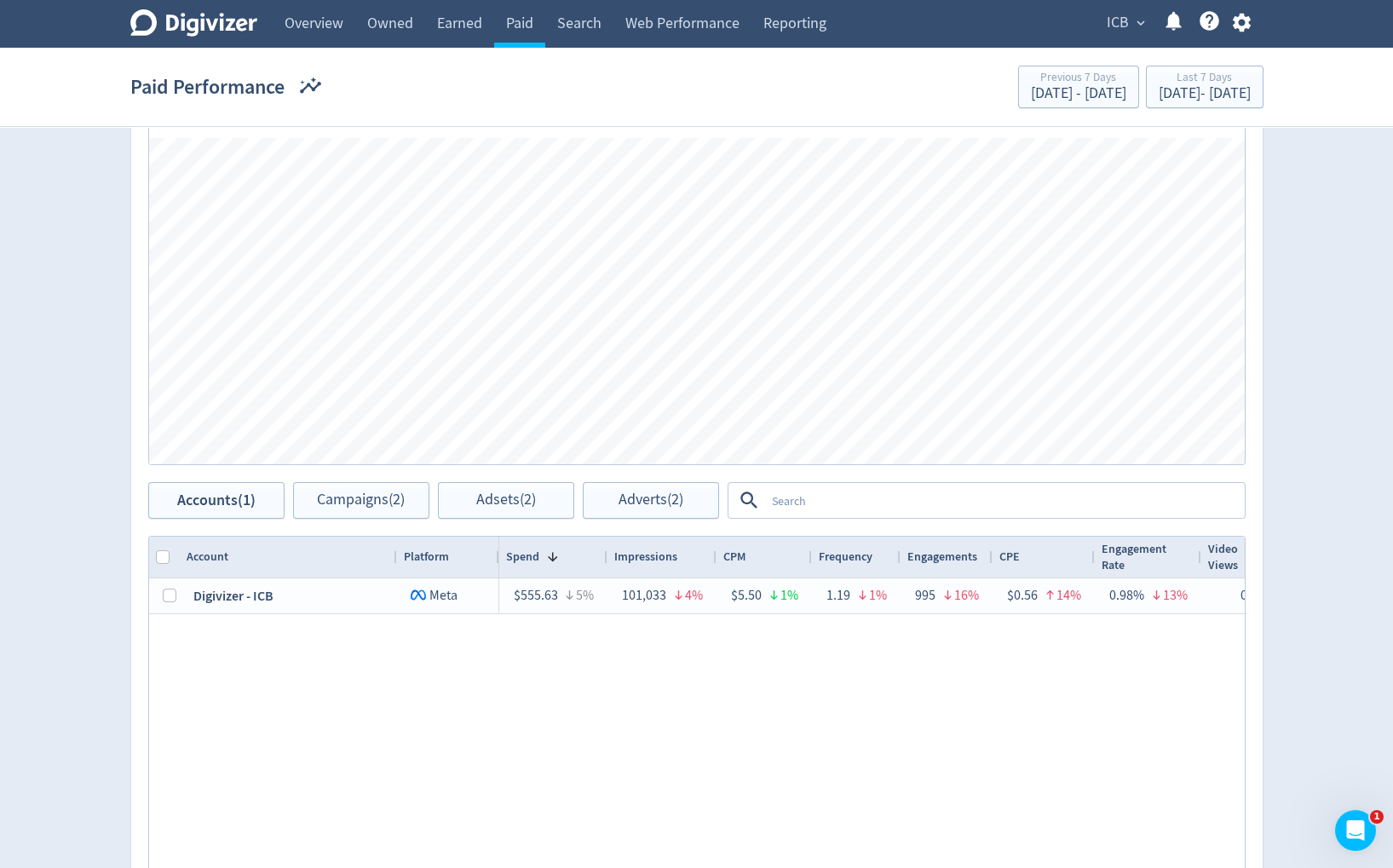
scroll to position [383, 0]
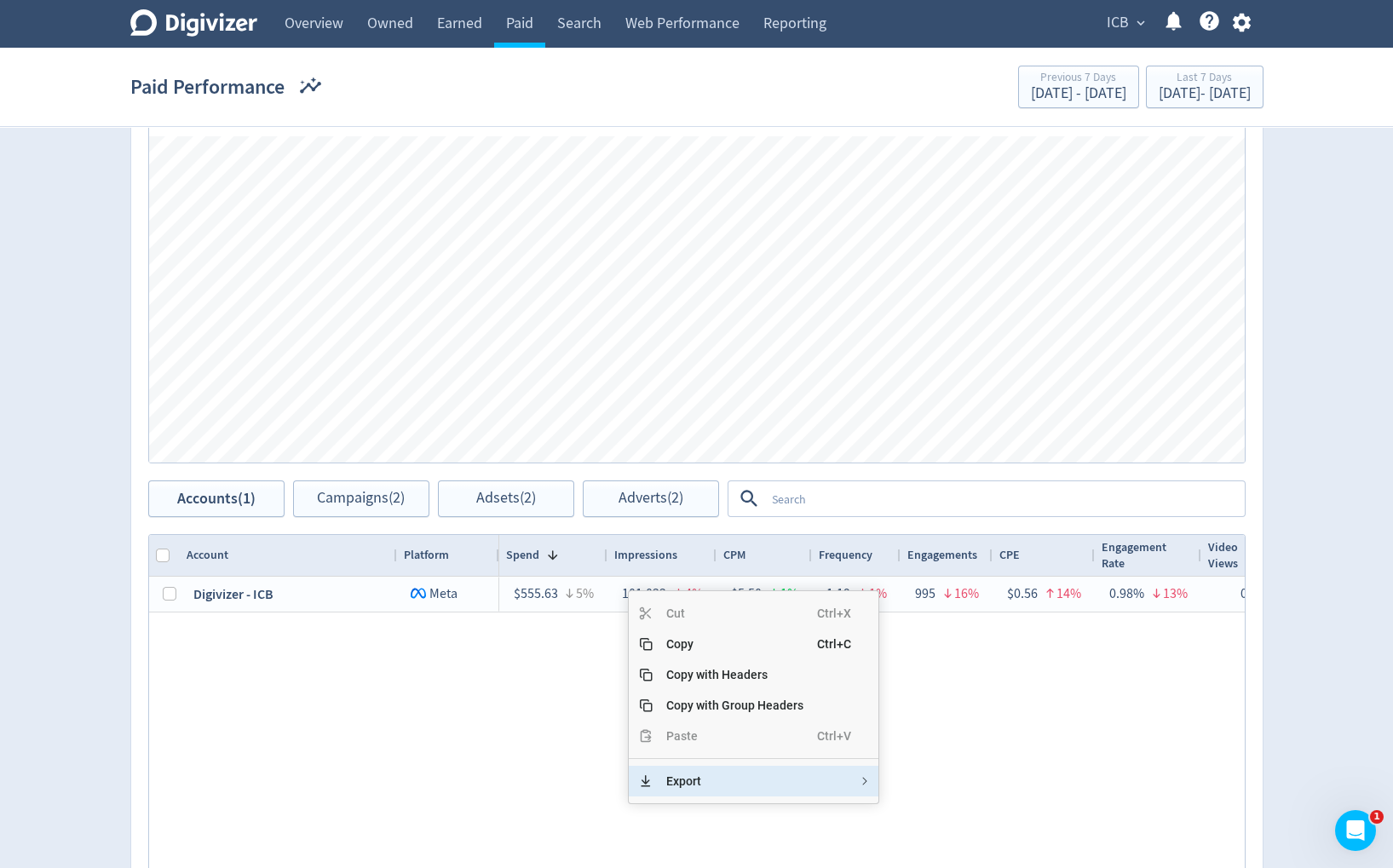
click at [573, 709] on div "$555.63 5% 101,033 4% $5.50 1% 1.19 1% 995 16% $0.56 14% 0.98% 13% 0 — — 0.00% …" at bounding box center [872, 751] width 746 height 347
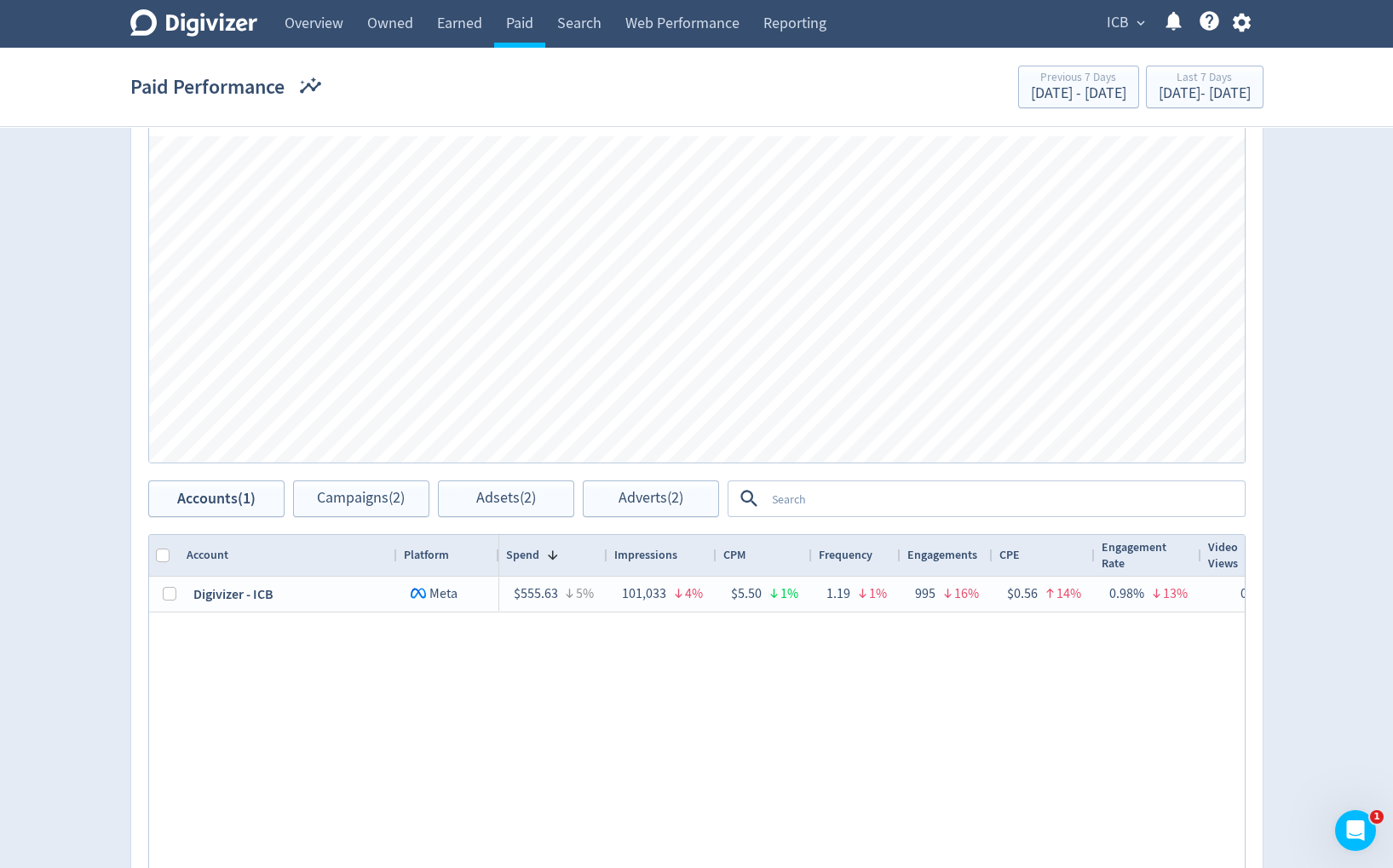
click at [699, 555] on div "Impressions" at bounding box center [663, 555] width 95 height 32
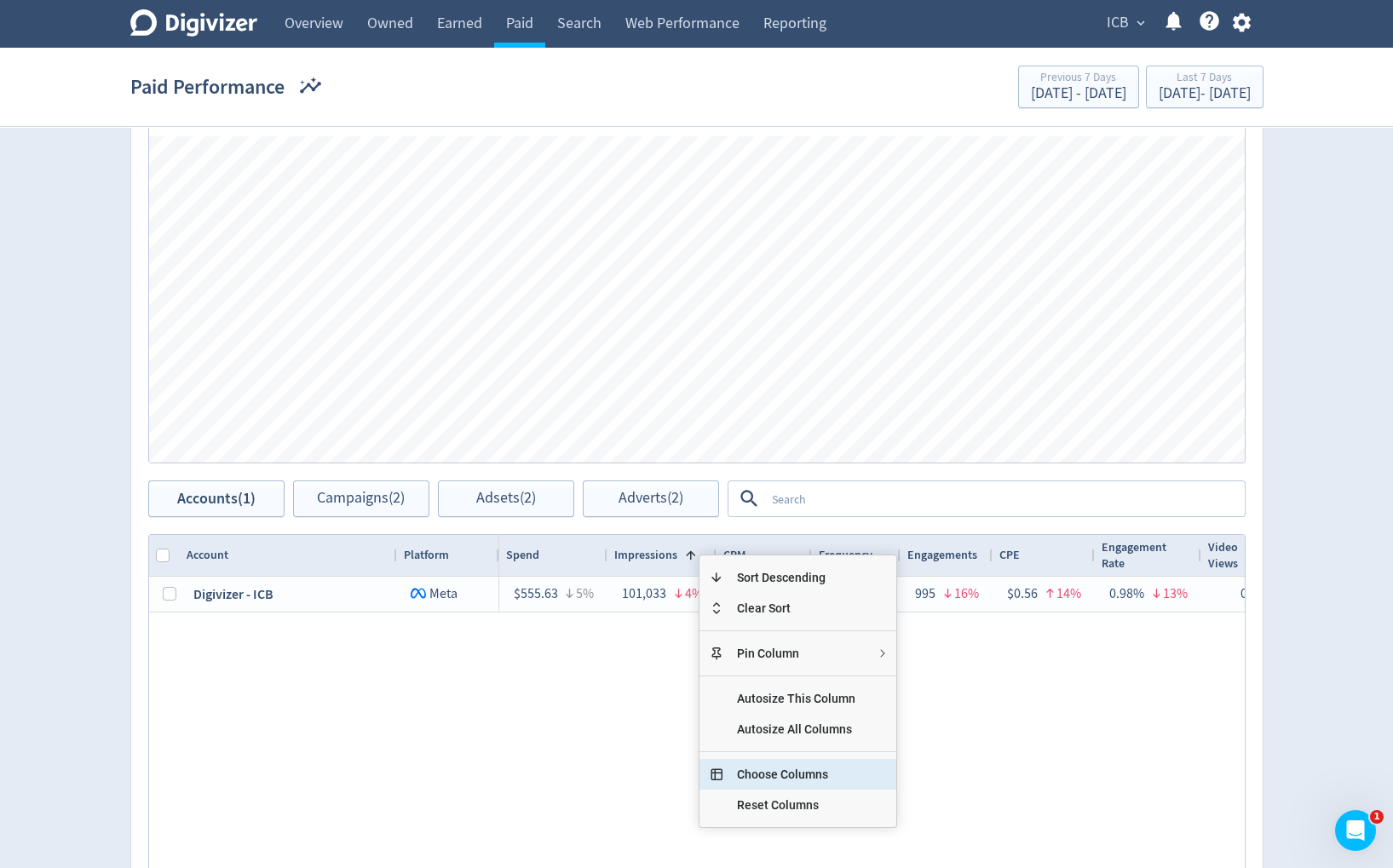
click at [773, 763] on span "Choose Columns" at bounding box center [796, 773] width 146 height 30
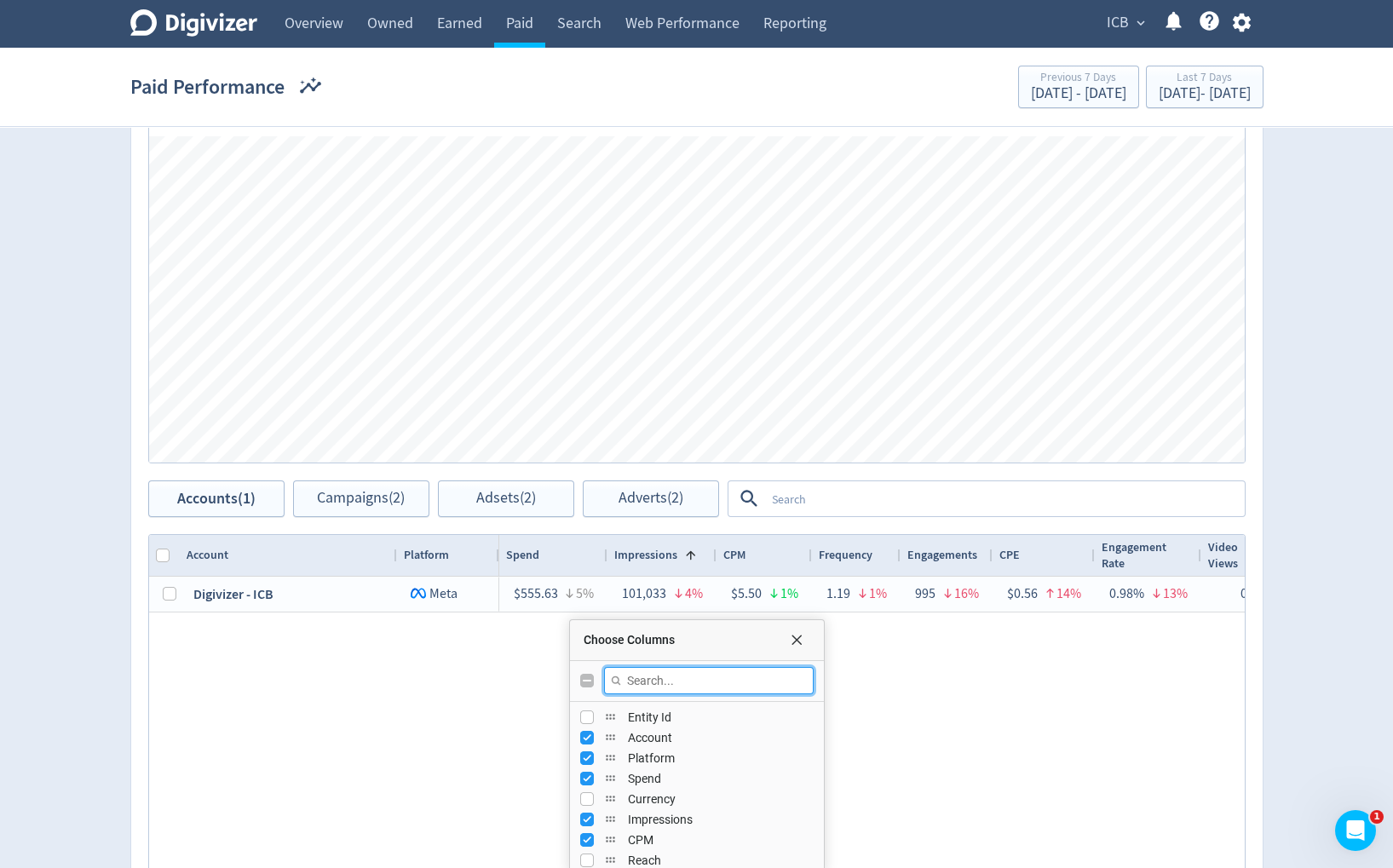
click at [684, 673] on input "Filter Columns Input" at bounding box center [708, 681] width 209 height 28
type input "reach"
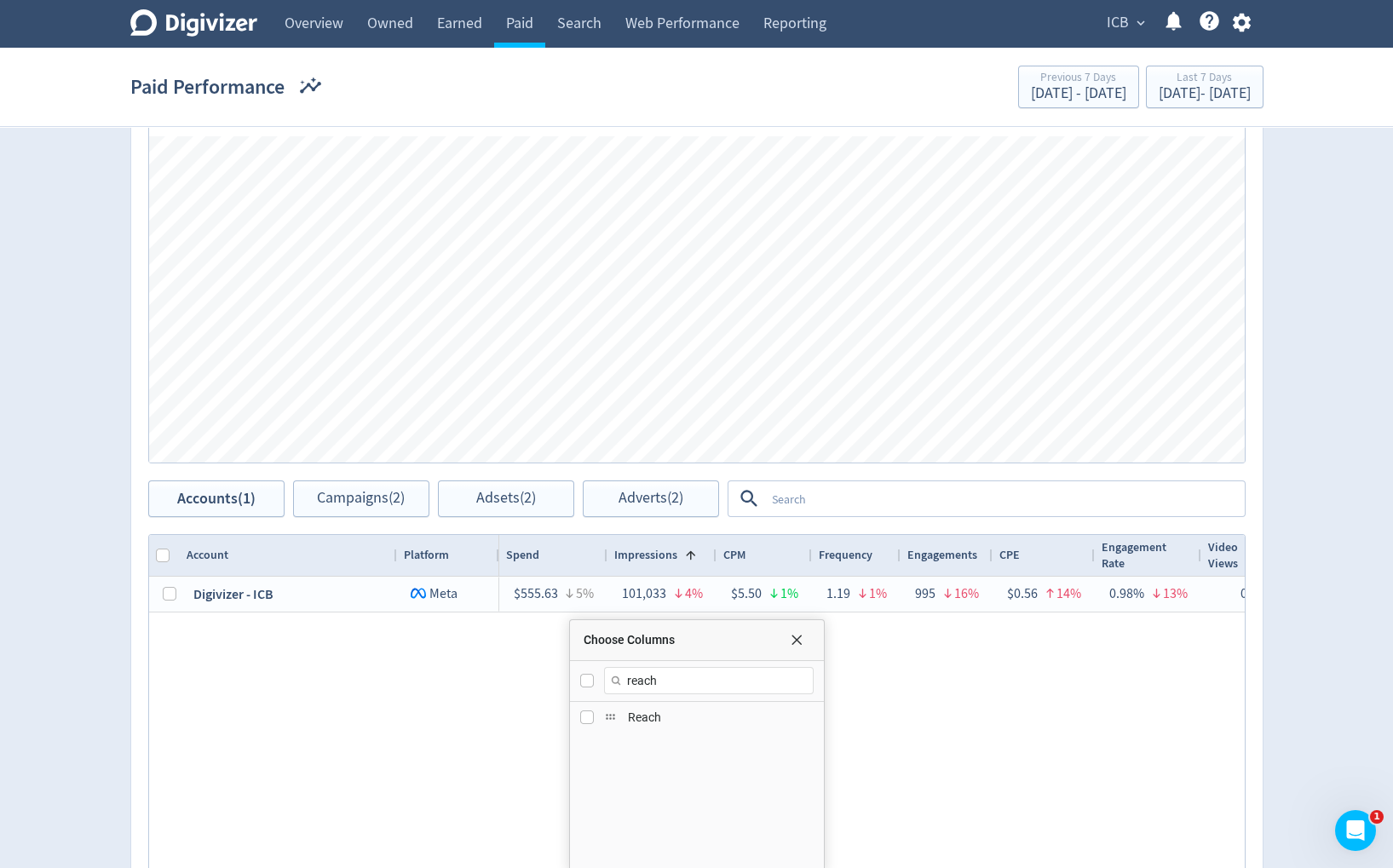
click at [630, 719] on span "Reach" at bounding box center [720, 718] width 185 height 14
checkbox input "true"
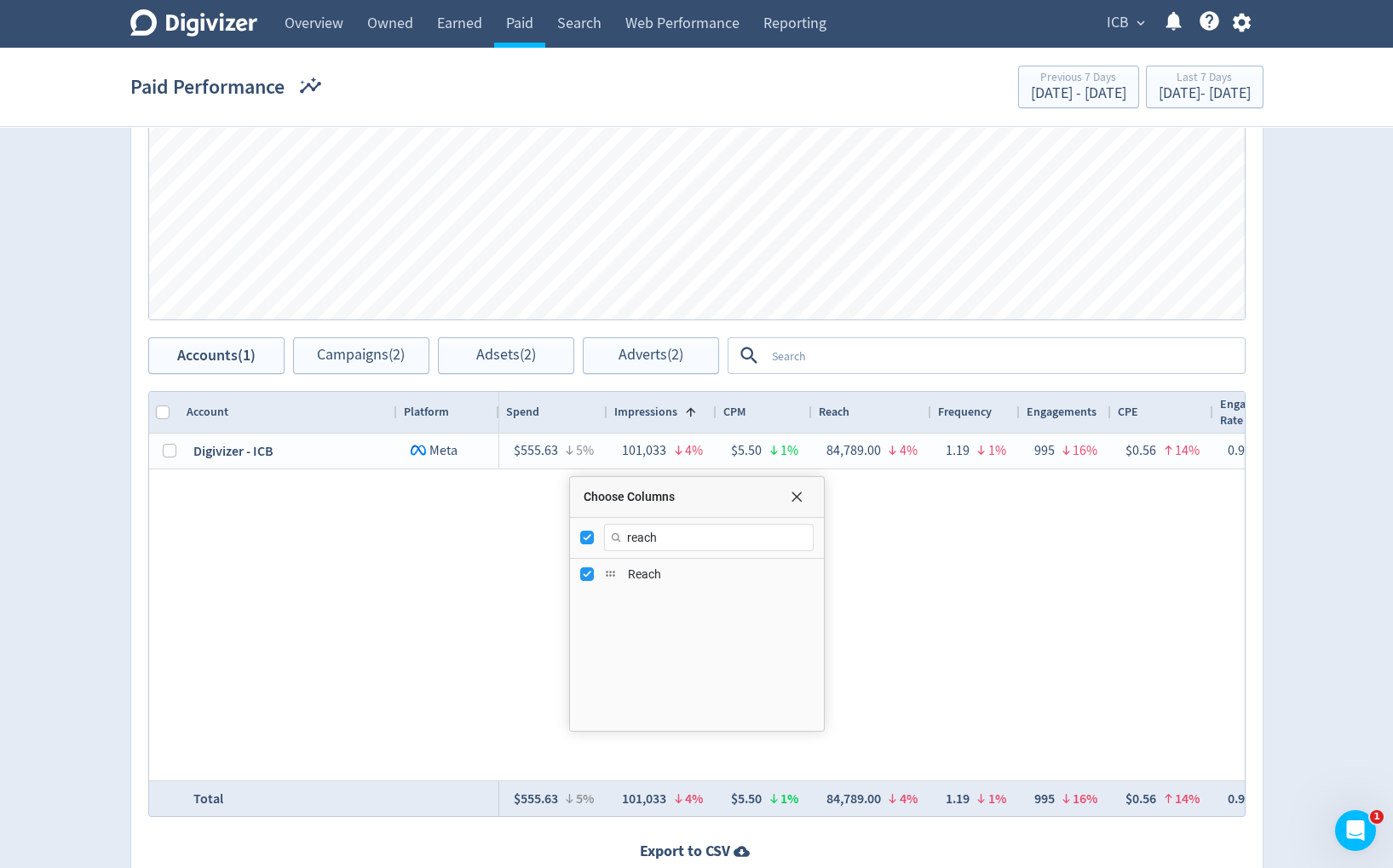
scroll to position [533, 0]
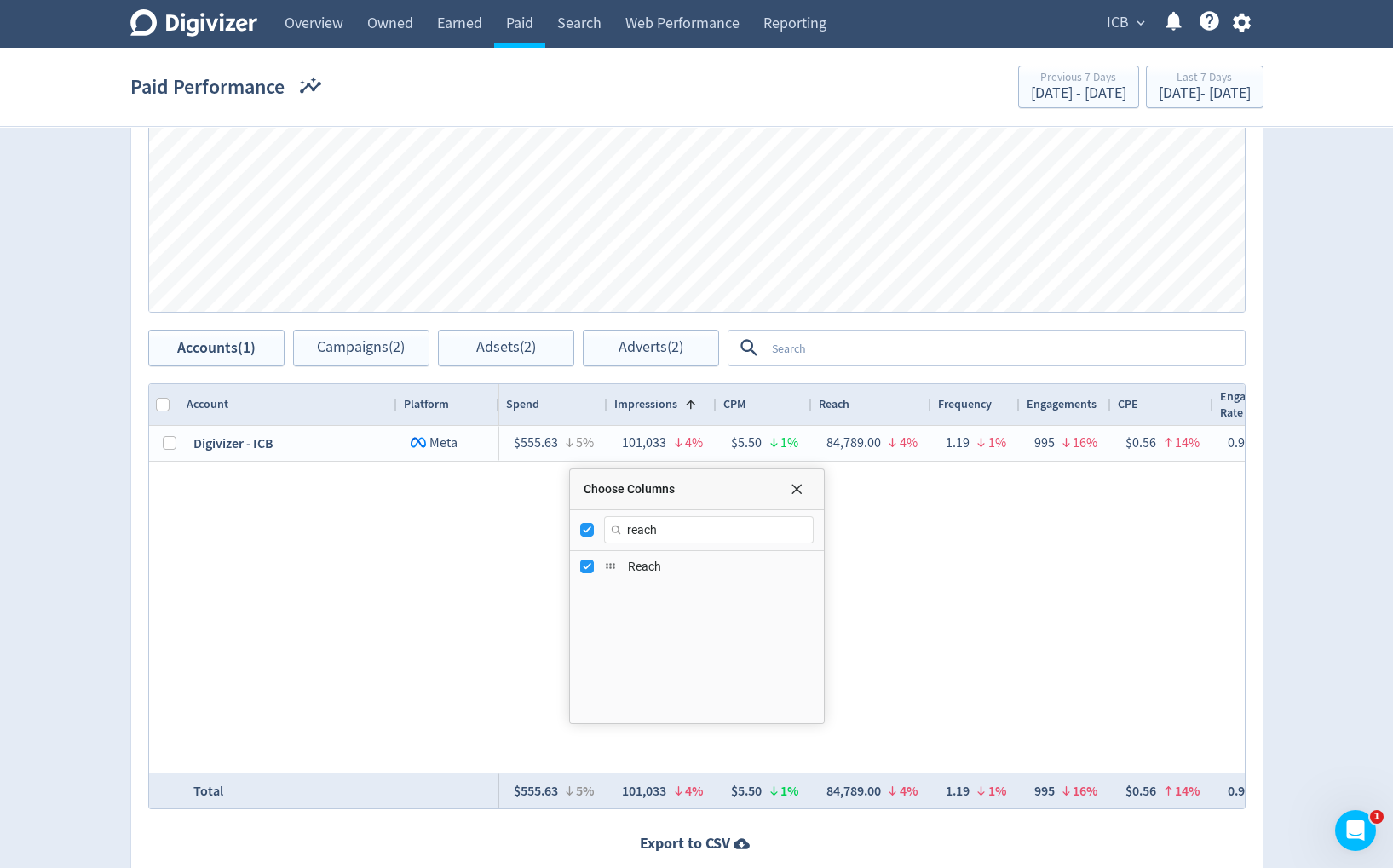
click at [1021, 651] on div "$555.63 5% 101,033 4% $5.50 1% 1.19 1% 995 16% $0.56 14% 0.98% 13% 0 — — 0.00% …" at bounding box center [872, 599] width 746 height 347
click at [800, 495] on div "Choose Columns" at bounding box center [696, 490] width 254 height 41
click at [798, 490] on span "Choose Columns" at bounding box center [797, 489] width 14 height 14
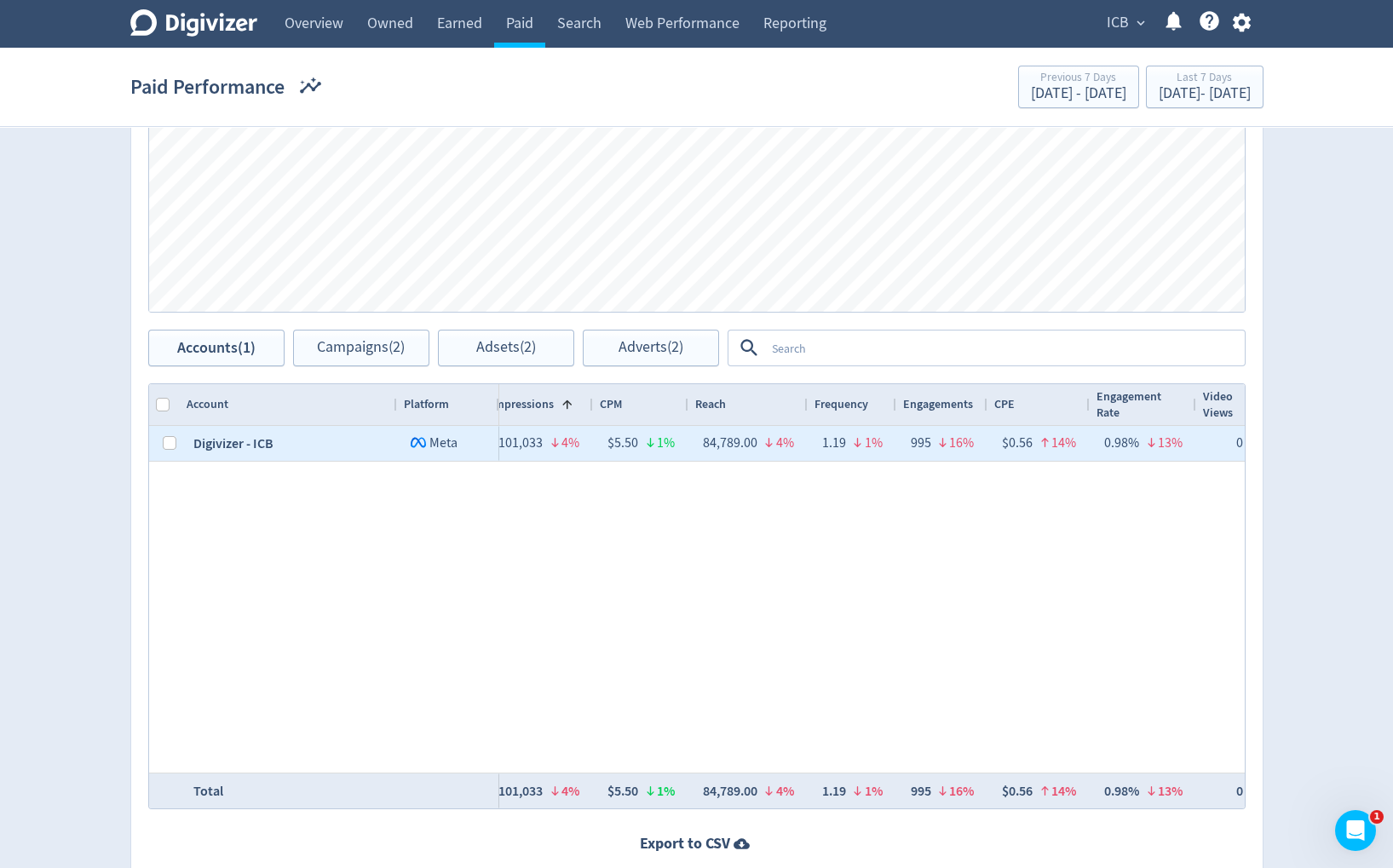
scroll to position [0, 0]
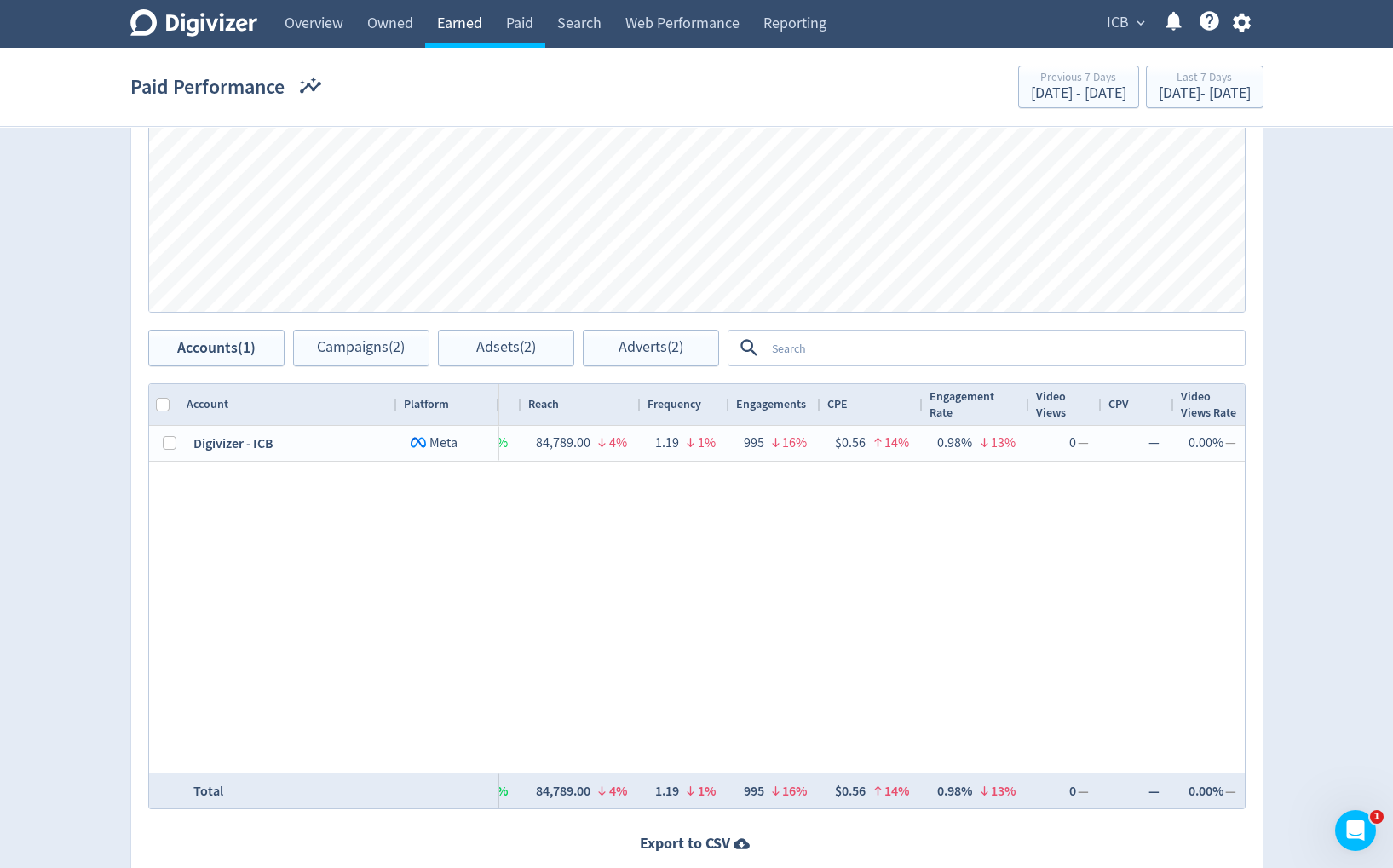
click at [443, 20] on link "Earned" at bounding box center [459, 24] width 69 height 48
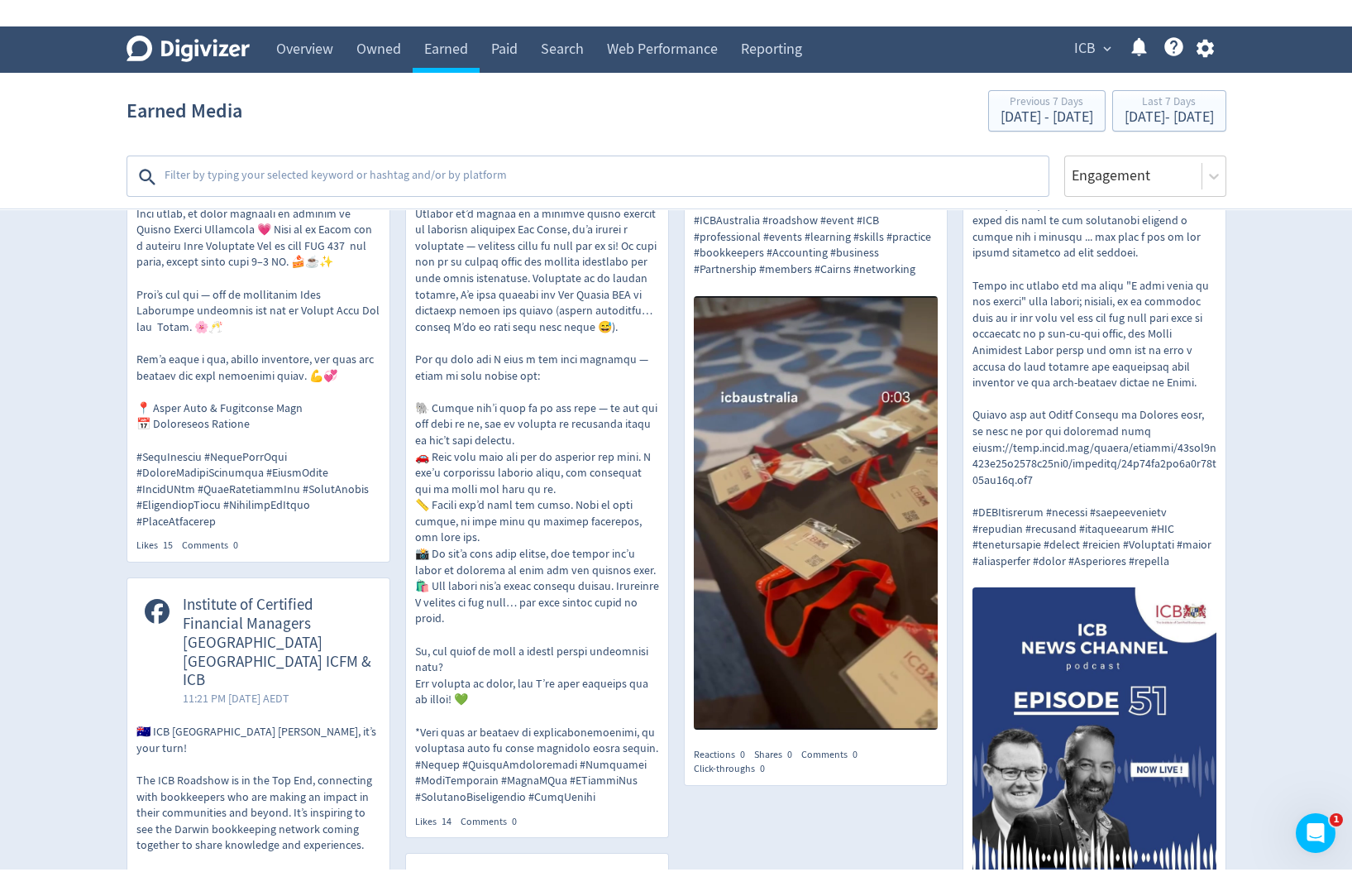
scroll to position [845, 0]
